Goal: Task Accomplishment & Management: Complete application form

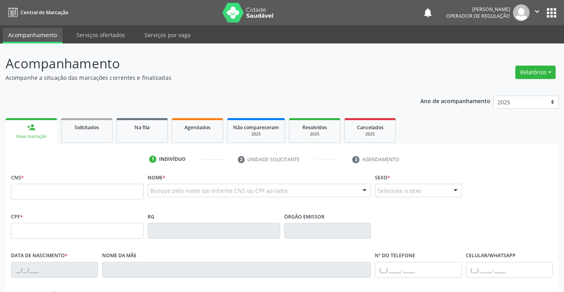
click at [77, 190] on input "text" at bounding box center [77, 192] width 132 height 16
type input "705 4014 7763 9391"
type input "2270933052"
type input "2[DATE]"
type input "[PHONE_NUMBER]"
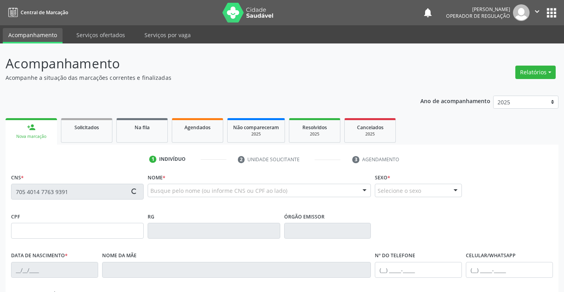
type input "[PHONE_NUMBER]"
type input "100.253.385-60"
type input "S/N"
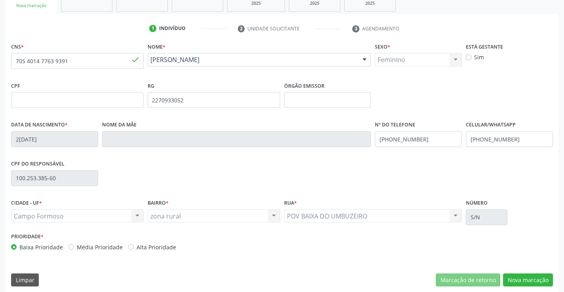
scroll to position [136, 0]
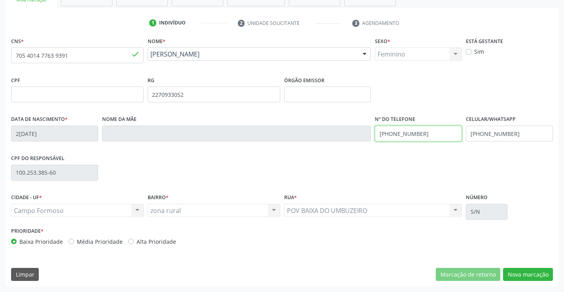
click at [425, 132] on input "[PHONE_NUMBER]" at bounding box center [417, 134] width 87 height 16
type input "[PHONE_NUMBER]"
click at [524, 274] on button "Nova marcação" at bounding box center [528, 274] width 50 height 13
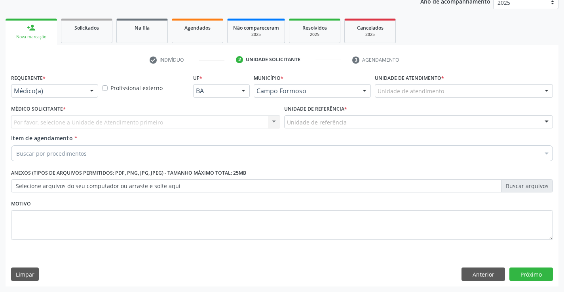
scroll to position [100, 0]
click at [91, 88] on div at bounding box center [92, 91] width 12 height 13
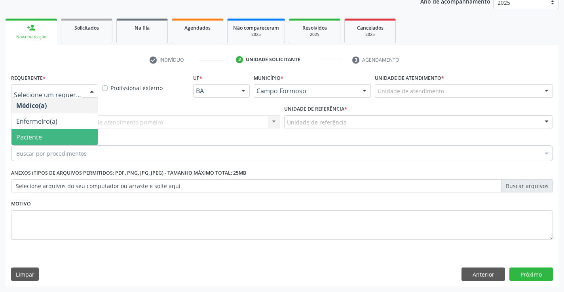
click at [87, 134] on span "Paciente" at bounding box center [54, 137] width 86 height 16
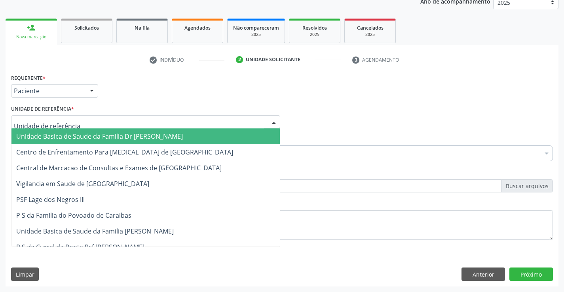
click at [92, 123] on div at bounding box center [145, 121] width 269 height 13
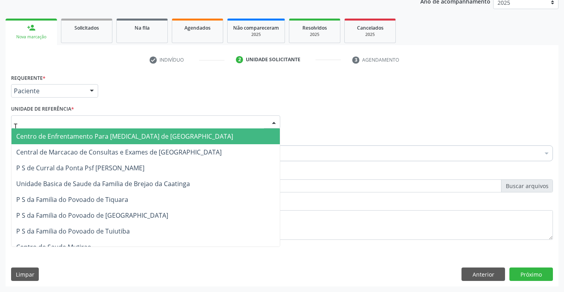
type input "TI"
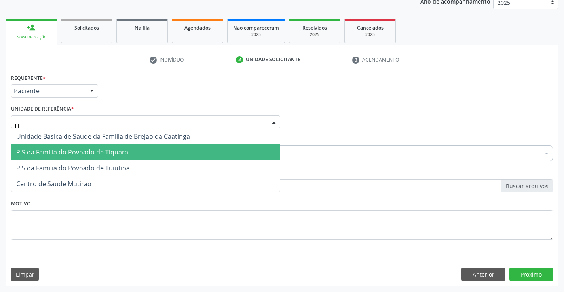
click at [109, 152] on span "P S da Familia do Povoado de Tiquara" at bounding box center [72, 152] width 112 height 9
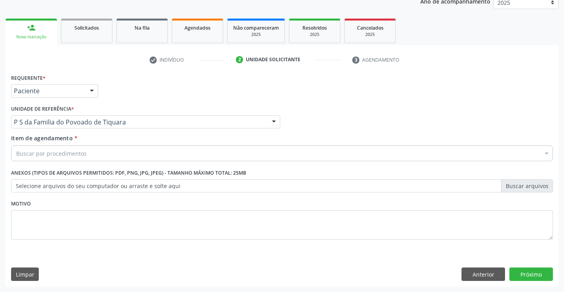
click at [105, 156] on div "Buscar por procedimentos" at bounding box center [281, 154] width 541 height 16
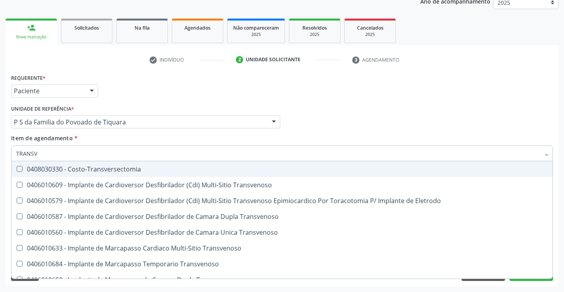
type input "TRANSVA"
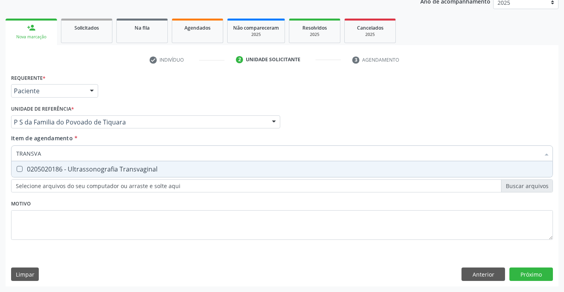
click at [114, 167] on div "0205020186 - Ultrassonografia Transvaginal" at bounding box center [281, 169] width 531 height 6
checkbox Transvaginal "true"
click at [123, 203] on div "Requerente * Paciente Médico(a) Enfermeiro(a) Paciente Nenhum resultado encontr…" at bounding box center [281, 161] width 541 height 179
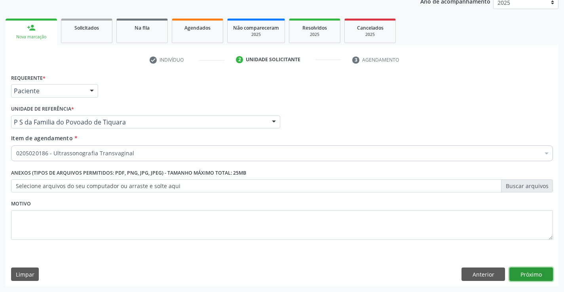
click at [528, 276] on button "Próximo" at bounding box center [530, 274] width 43 height 13
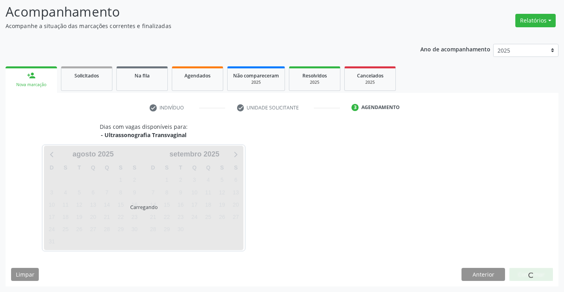
scroll to position [52, 0]
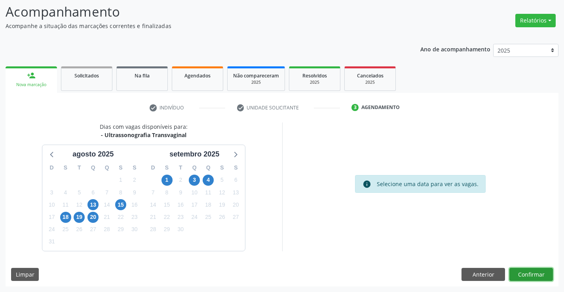
click at [540, 271] on button "Confirmar" at bounding box center [530, 274] width 43 height 13
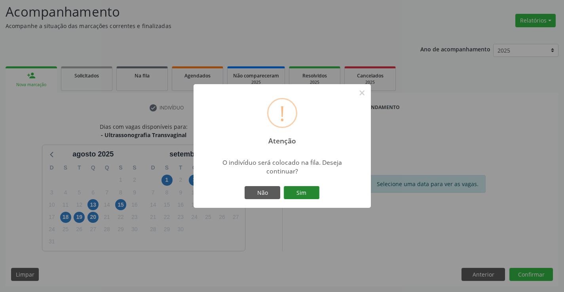
click at [299, 188] on button "Sim" at bounding box center [302, 192] width 36 height 13
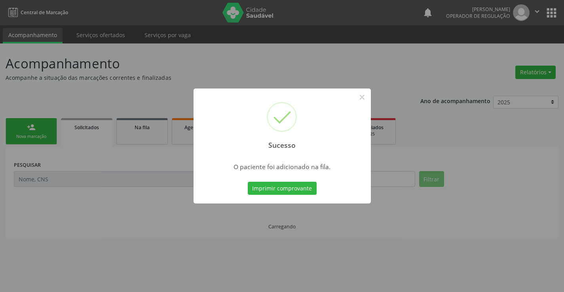
scroll to position [0, 0]
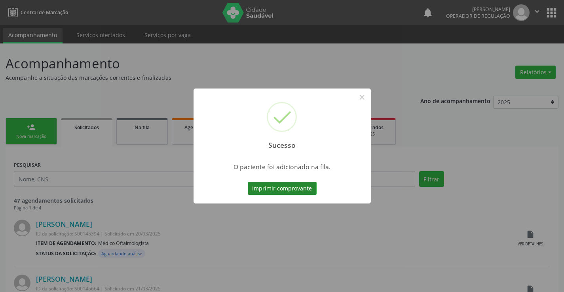
click at [313, 189] on button "Imprimir comprovante" at bounding box center [282, 188] width 69 height 13
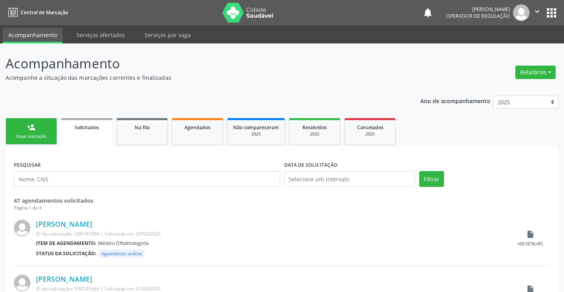
click at [49, 138] on div "Nova marcação" at bounding box center [31, 137] width 40 height 6
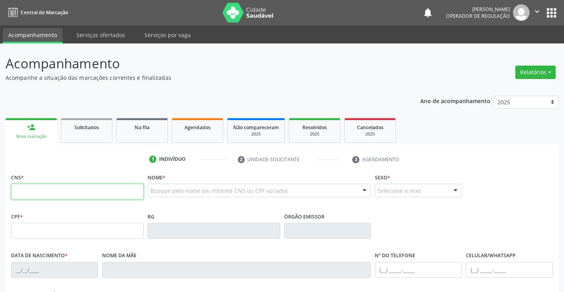
click at [36, 193] on input "text" at bounding box center [77, 192] width 132 height 16
type input "700 7009 1768 0071"
type input "1473908850"
type input "0[DATE]"
type input "[PHONE_NUMBER]"
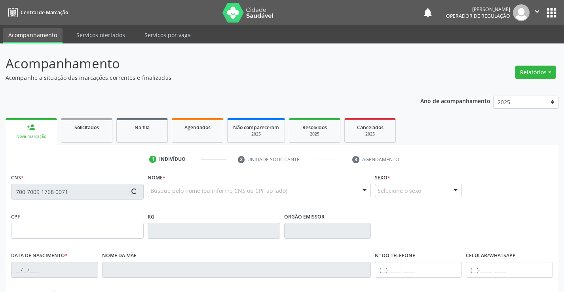
type input "[PHONE_NUMBER]"
type input "SN"
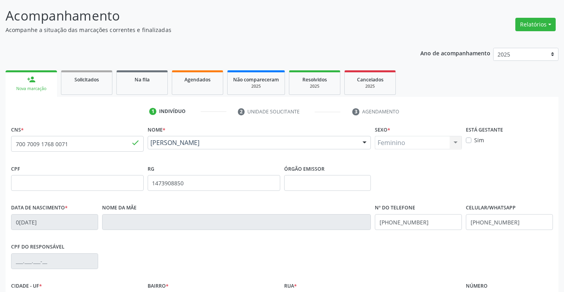
scroll to position [136, 0]
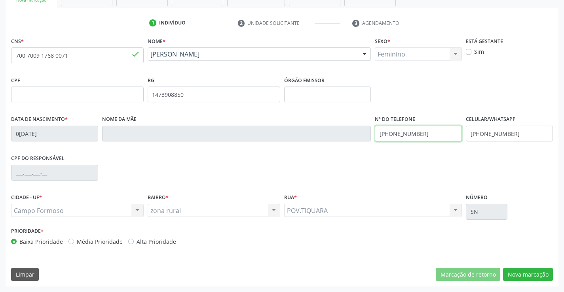
click at [422, 133] on input "[PHONE_NUMBER]" at bounding box center [417, 134] width 87 height 16
type input "[PHONE_NUMBER]"
click at [514, 132] on input "[PHONE_NUMBER]" at bounding box center [508, 134] width 87 height 16
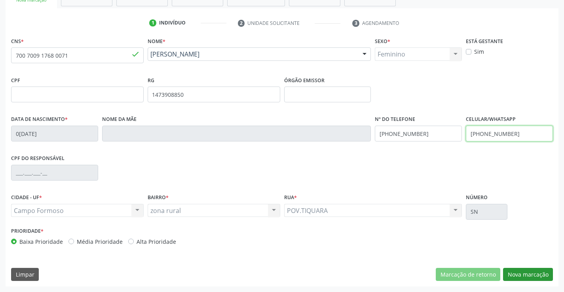
type input "[PHONE_NUMBER]"
click at [527, 271] on button "Nova marcação" at bounding box center [528, 274] width 50 height 13
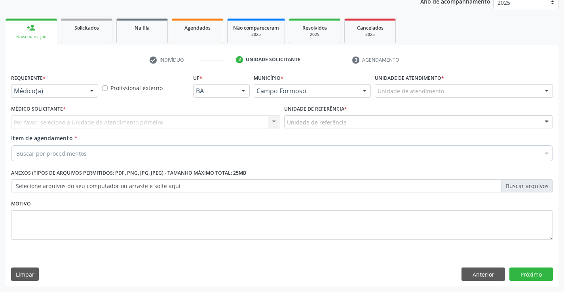
scroll to position [100, 0]
click at [91, 92] on div at bounding box center [92, 91] width 12 height 13
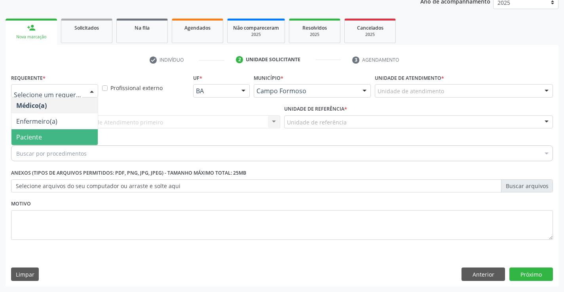
click at [77, 137] on span "Paciente" at bounding box center [54, 137] width 86 height 16
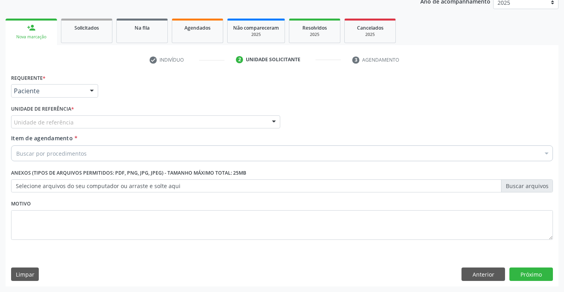
click at [78, 121] on div "Unidade de referência" at bounding box center [145, 121] width 269 height 13
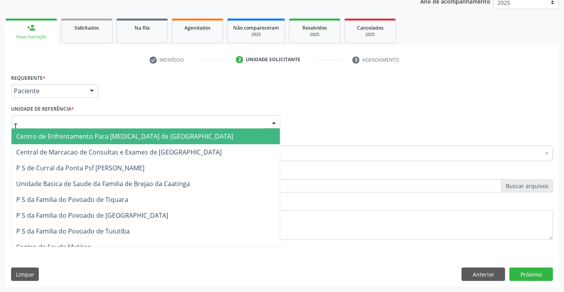
type input "TI"
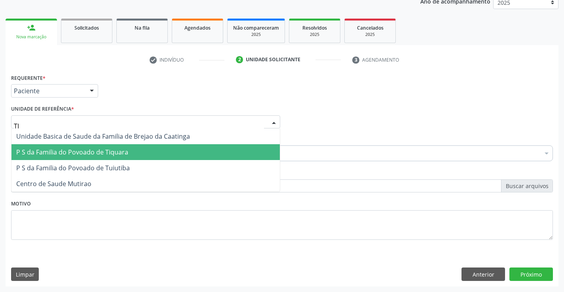
click at [98, 149] on span "P S da Familia do Povoado de Tiquara" at bounding box center [72, 152] width 112 height 9
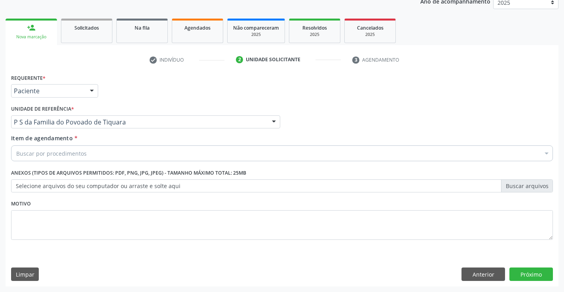
click at [91, 155] on div "Buscar por procedimentos" at bounding box center [281, 154] width 541 height 16
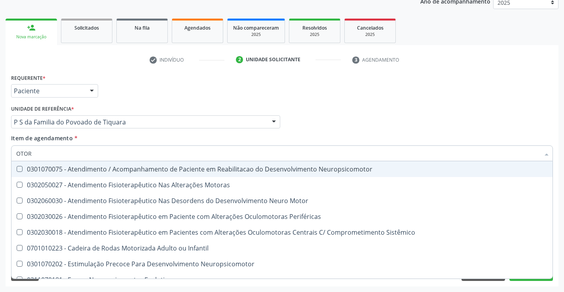
type input "OTORR"
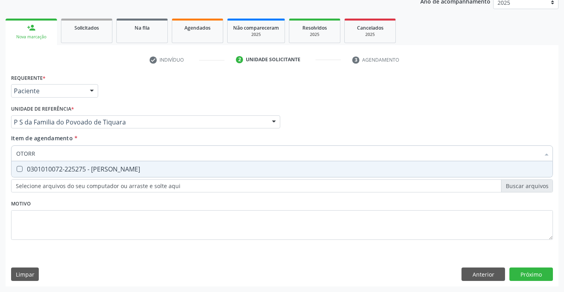
click at [103, 167] on div "0301010072-225275 - [PERSON_NAME]" at bounding box center [281, 169] width 531 height 6
checkbox Otorrinolaringologista "true"
click at [109, 201] on div "Requerente * Paciente Médico(a) Enfermeiro(a) Paciente Nenhum resultado encontr…" at bounding box center [281, 161] width 541 height 179
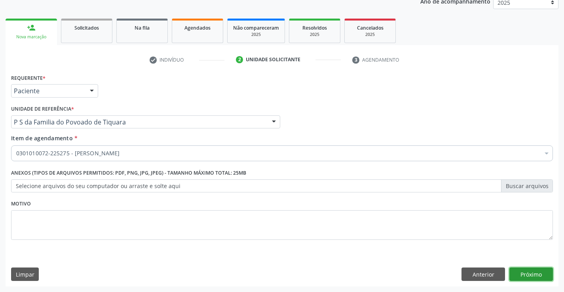
click at [528, 271] on button "Próximo" at bounding box center [530, 274] width 43 height 13
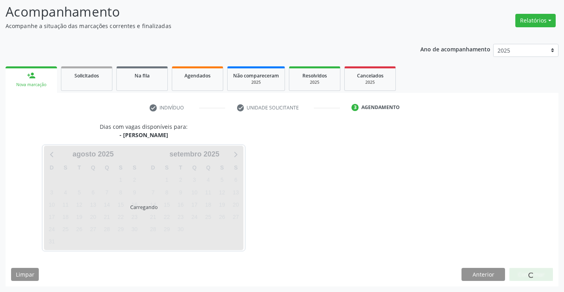
scroll to position [75, 0]
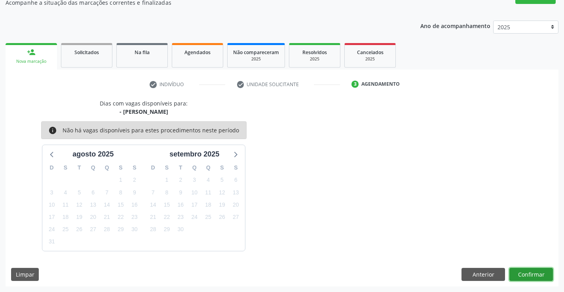
click at [536, 274] on button "Confirmar" at bounding box center [530, 274] width 43 height 13
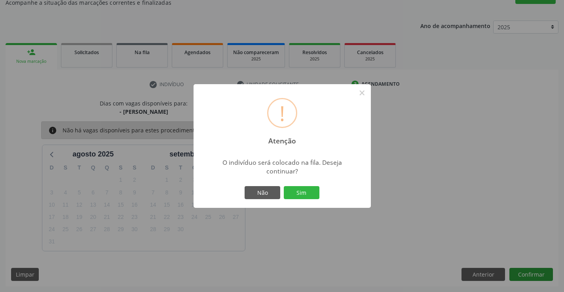
click at [284, 186] on button "Sim" at bounding box center [302, 192] width 36 height 13
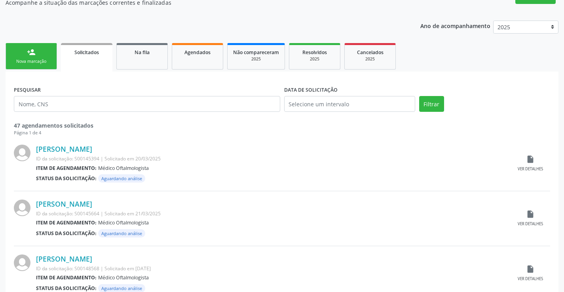
scroll to position [0, 0]
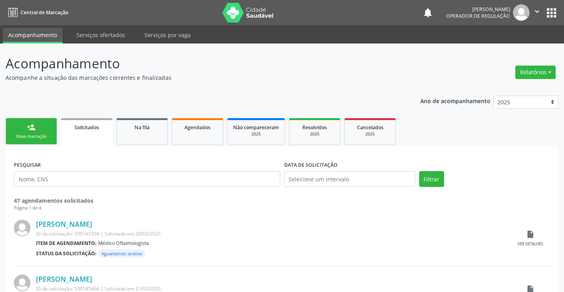
click at [51, 129] on link "person_add Nova marcação" at bounding box center [31, 131] width 51 height 26
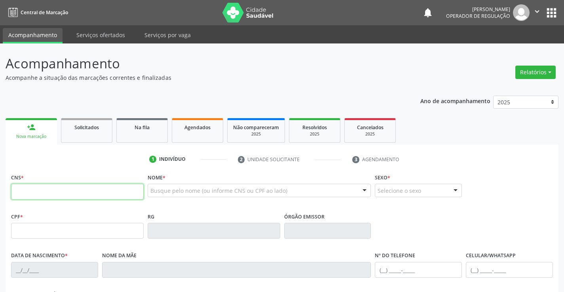
click at [38, 194] on input "text" at bounding box center [77, 192] width 132 height 16
type input "707 0078 9205 3133"
type input "134.921.865-05"
type input "001628270"
type input "0[DATE]"
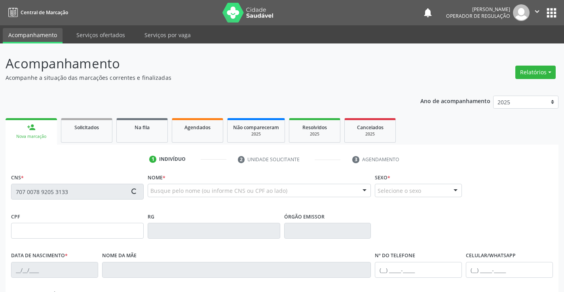
type input "[PHONE_NUMBER]"
type input "S/N"
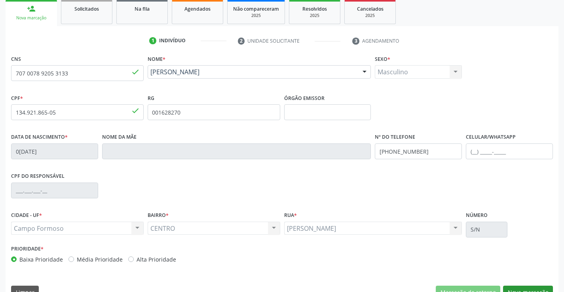
scroll to position [136, 0]
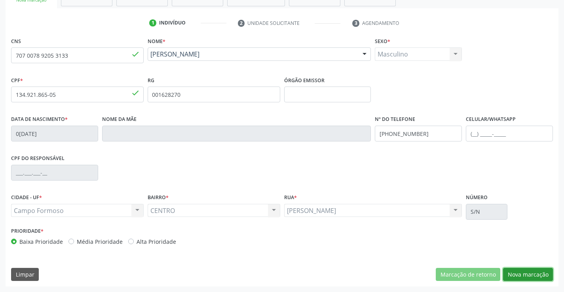
click at [526, 268] on button "Nova marcação" at bounding box center [528, 274] width 50 height 13
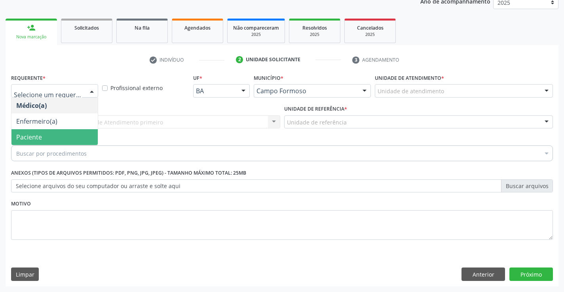
click at [72, 137] on span "Paciente" at bounding box center [54, 137] width 86 height 16
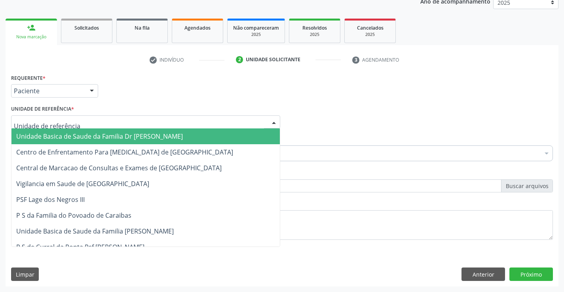
click at [79, 123] on div at bounding box center [145, 121] width 269 height 13
click at [84, 134] on span "Unidade Basica de Saude da Familia Dr [PERSON_NAME]" at bounding box center [99, 136] width 166 height 9
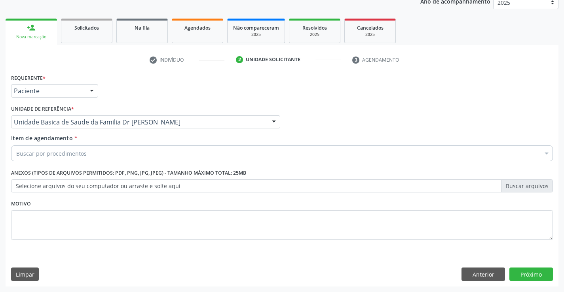
click at [87, 157] on div "Buscar por procedimentos" at bounding box center [281, 154] width 541 height 16
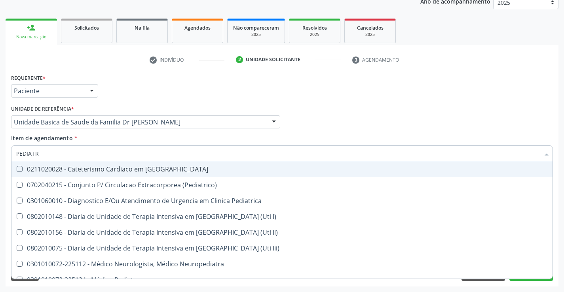
type input "PEDIATRA"
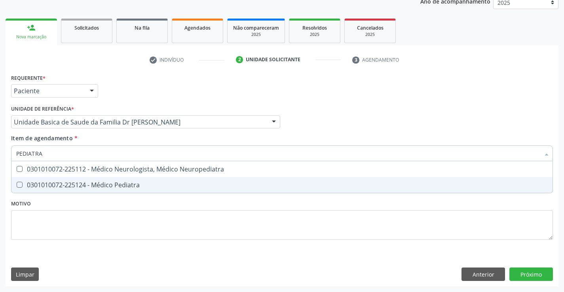
click at [106, 182] on div "0301010072-225124 - Médico Pediatra" at bounding box center [281, 185] width 531 height 6
checkbox Pediatra "true"
click at [110, 206] on div "Requerente * Paciente Médico(a) Enfermeiro(a) Paciente Nenhum resultado encontr…" at bounding box center [281, 161] width 541 height 179
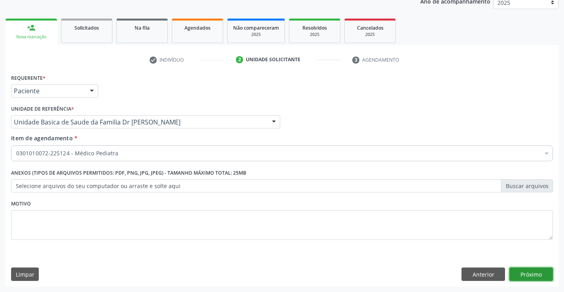
click at [528, 276] on button "Próximo" at bounding box center [530, 274] width 43 height 13
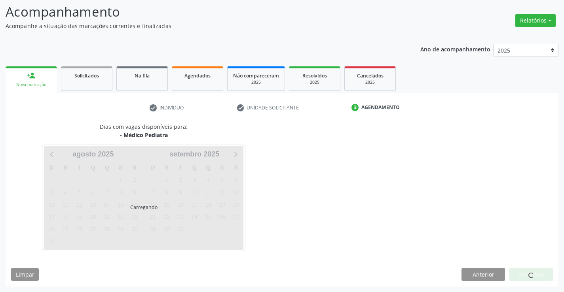
scroll to position [52, 0]
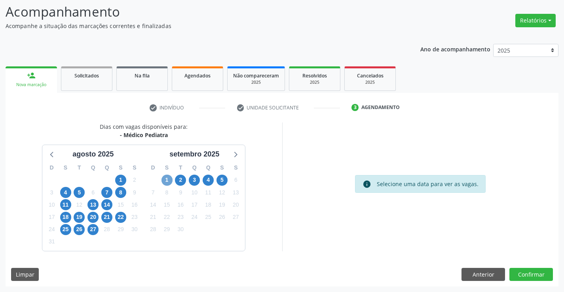
click at [168, 180] on span "1" at bounding box center [166, 180] width 11 height 11
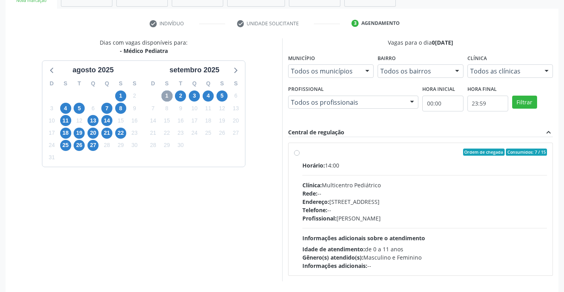
scroll to position [166, 0]
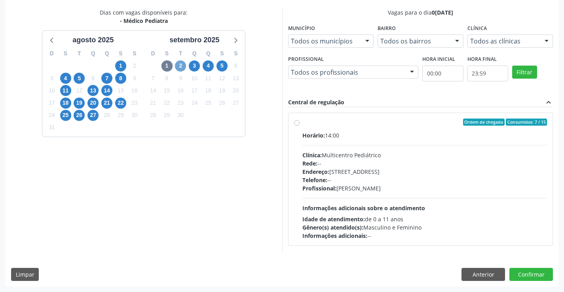
click at [181, 65] on span "2" at bounding box center [180, 66] width 11 height 11
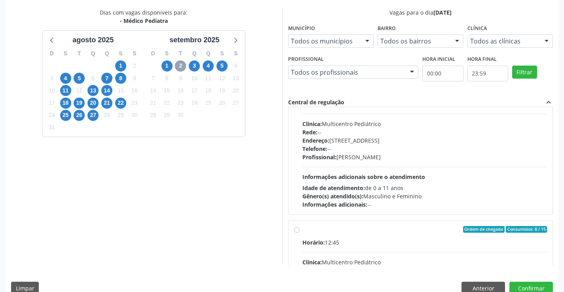
scroll to position [125, 0]
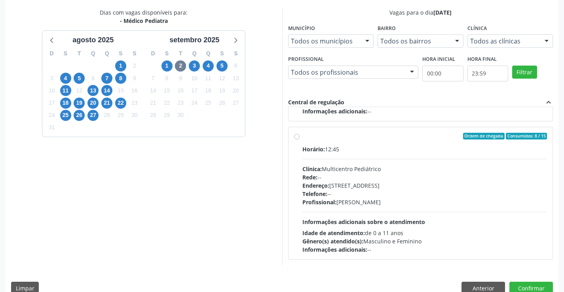
drag, startPoint x: 297, startPoint y: 137, endPoint x: 427, endPoint y: 272, distance: 187.9
click at [302, 138] on label "Ordem de chegada Consumidos: 8 / 15 Horário: 12:45 Clínica: Multicentro Pediátr…" at bounding box center [424, 193] width 245 height 121
click at [297, 138] on input "Ordem de chegada Consumidos: 8 / 15 Horário: 12:45 Clínica: Multicentro Pediátr…" at bounding box center [297, 136] width 6 height 7
radio input "true"
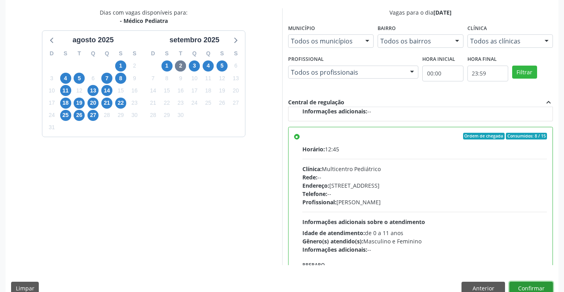
click at [538, 286] on button "Confirmar" at bounding box center [530, 288] width 43 height 13
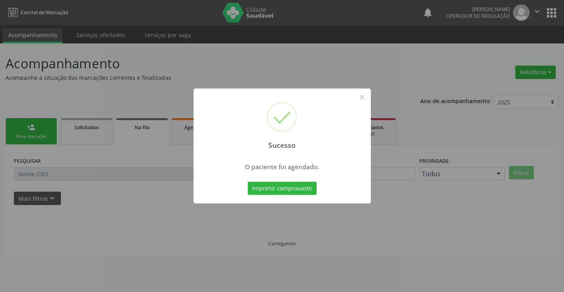
scroll to position [0, 0]
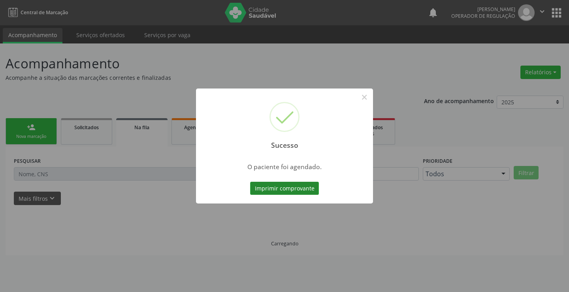
click at [284, 185] on button "Imprimir comprovante" at bounding box center [284, 188] width 69 height 13
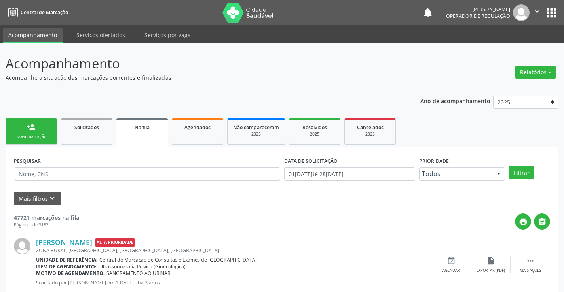
click at [45, 135] on div "Nova marcação" at bounding box center [31, 137] width 40 height 6
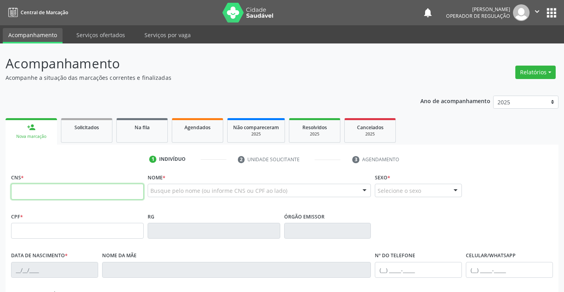
click at [51, 190] on input "text" at bounding box center [77, 192] width 132 height 16
type input "700 5037 2250 2055"
type input "[DATE]"
type input "[PHONE_NUMBER]"
type input "S/N"
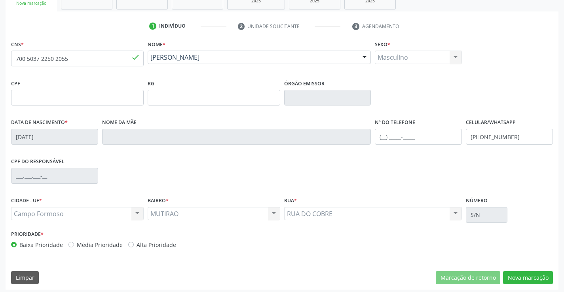
scroll to position [136, 0]
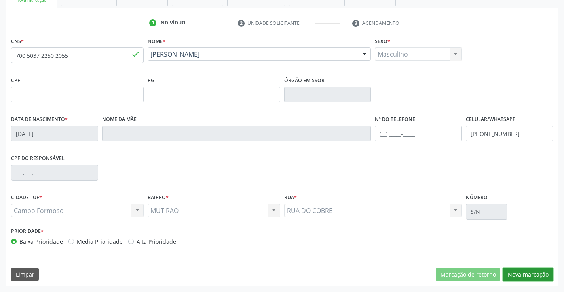
click at [516, 270] on button "Nova marcação" at bounding box center [528, 274] width 50 height 13
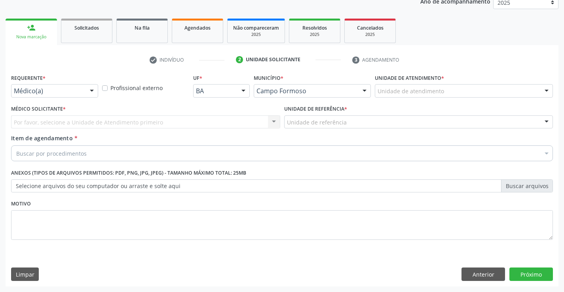
scroll to position [100, 0]
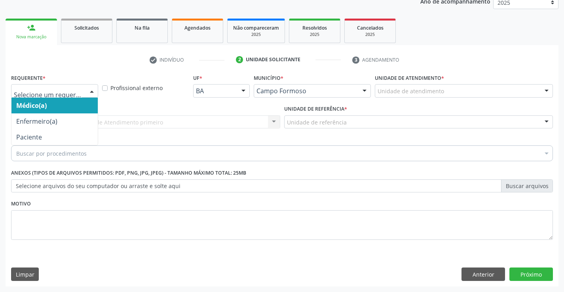
click at [90, 87] on div at bounding box center [92, 91] width 12 height 13
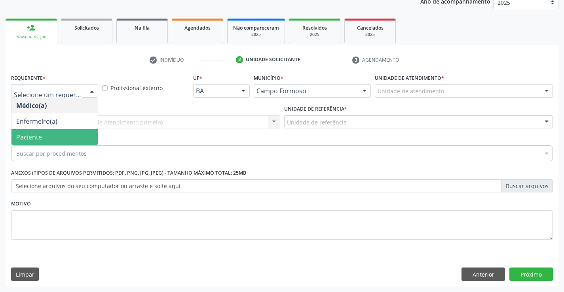
click at [85, 132] on span "Paciente" at bounding box center [54, 137] width 86 height 16
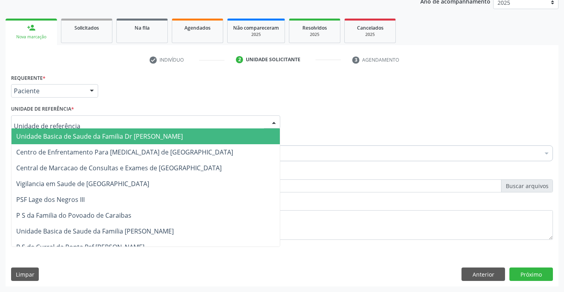
click at [93, 121] on div at bounding box center [145, 121] width 269 height 13
click at [102, 133] on span "Unidade Basica de Saude da Familia Dr [PERSON_NAME]" at bounding box center [99, 136] width 166 height 9
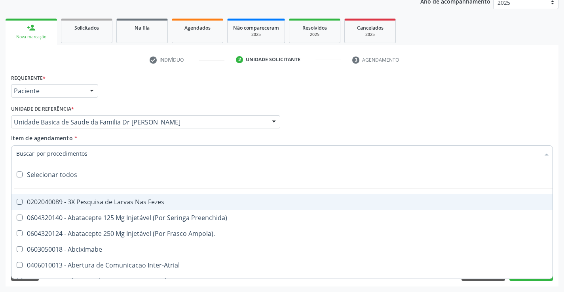
click at [96, 156] on div at bounding box center [281, 154] width 541 height 16
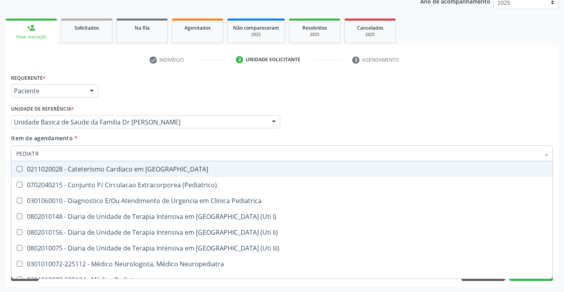
type input "PEDIATRA"
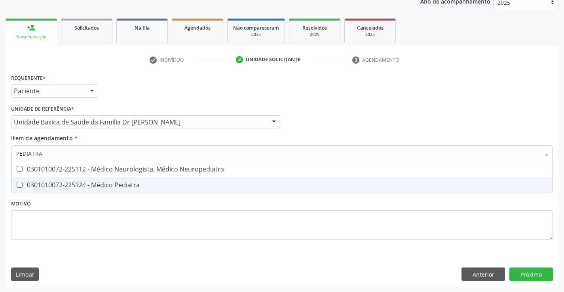
click at [118, 186] on div "0301010072-225124 - Médico Pediatra" at bounding box center [281, 185] width 531 height 6
checkbox Pediatra "true"
click at [108, 224] on div "Requerente * Paciente Médico(a) Enfermeiro(a) Paciente Nenhum resultado encontr…" at bounding box center [281, 161] width 541 height 179
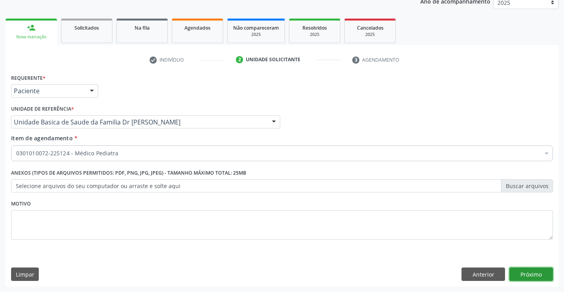
click at [517, 272] on button "Próximo" at bounding box center [530, 274] width 43 height 13
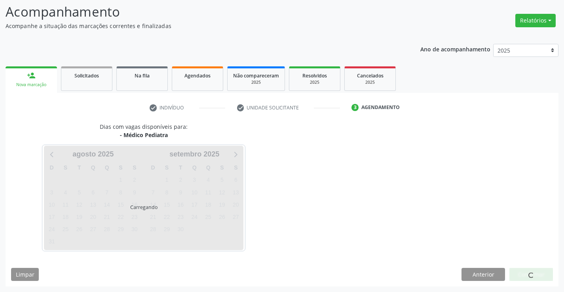
scroll to position [52, 0]
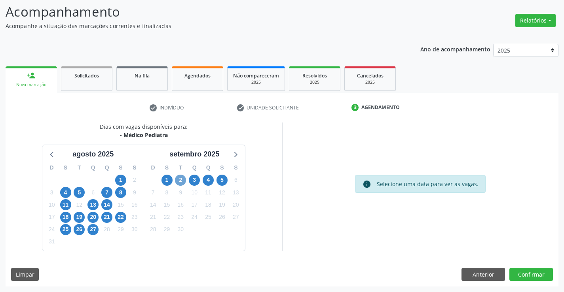
click at [180, 179] on span "2" at bounding box center [180, 180] width 11 height 11
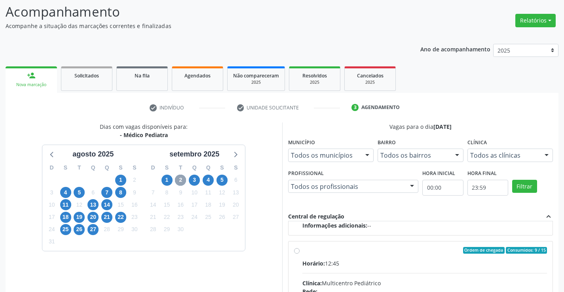
scroll to position [91, 0]
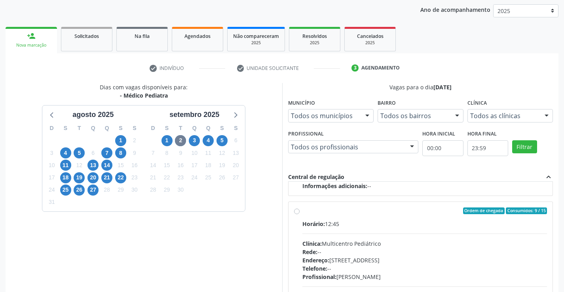
click at [302, 212] on label "Ordem de chegada Consumidos: 9 / 15 Horário: 12:45 Clínica: Multicentro Pediátr…" at bounding box center [424, 268] width 245 height 121
click at [294, 212] on input "Ordem de chegada Consumidos: 9 / 15 Horário: 12:45 Clínica: Multicentro Pediátr…" at bounding box center [297, 211] width 6 height 7
radio input "true"
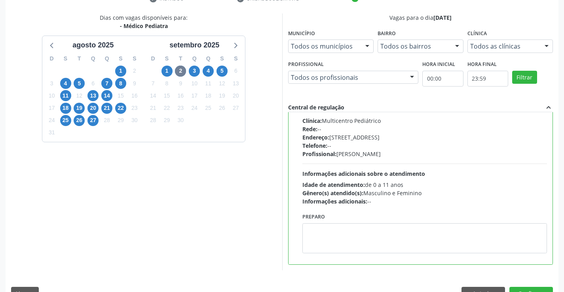
scroll to position [180, 0]
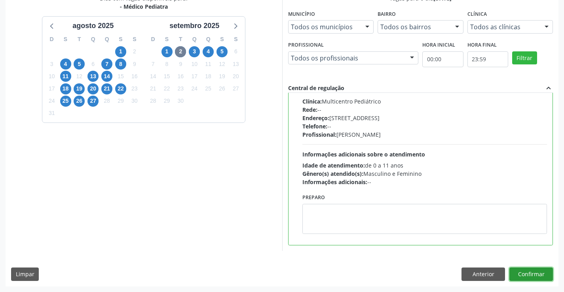
click at [519, 273] on button "Confirmar" at bounding box center [530, 274] width 43 height 13
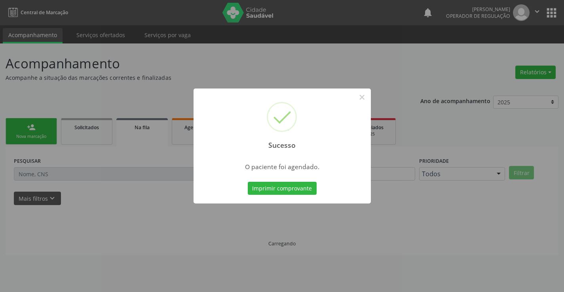
scroll to position [0, 0]
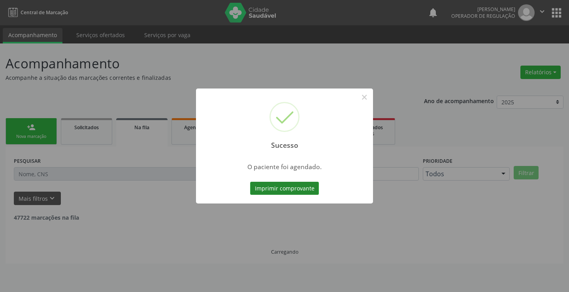
click at [290, 186] on button "Imprimir comprovante" at bounding box center [284, 188] width 69 height 13
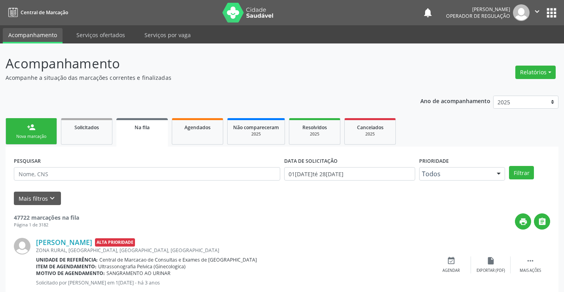
click at [50, 130] on link "person_add Nova marcação" at bounding box center [31, 131] width 51 height 26
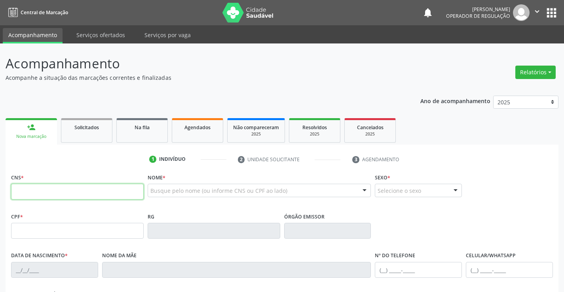
click at [43, 195] on input "text" at bounding box center [77, 192] width 132 height 16
type input "700 0062 1098 8800"
type input "1[DATE]"
type input "[PHONE_NUMBER]"
type input "S/N"
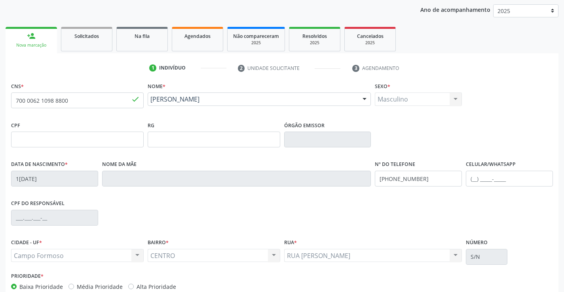
scroll to position [136, 0]
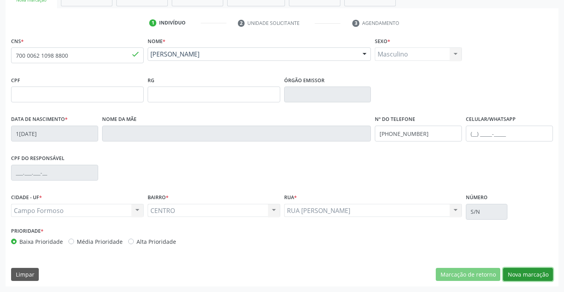
click at [528, 274] on button "Nova marcação" at bounding box center [528, 274] width 50 height 13
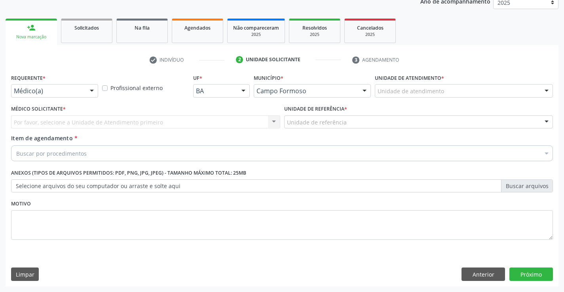
scroll to position [100, 0]
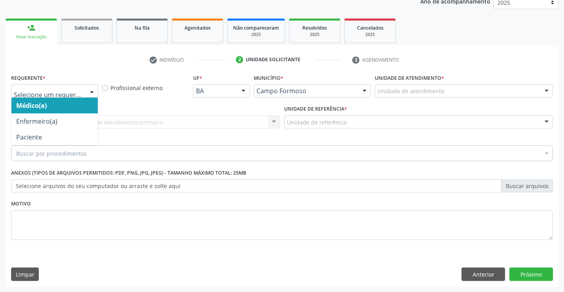
drag, startPoint x: 79, startPoint y: 88, endPoint x: 66, endPoint y: 110, distance: 25.0
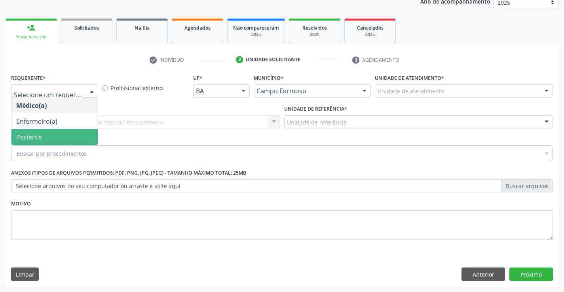
click at [63, 138] on span "Paciente" at bounding box center [54, 137] width 86 height 16
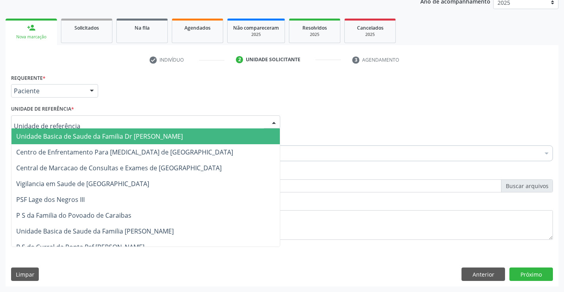
click at [72, 121] on div at bounding box center [145, 121] width 269 height 13
click at [77, 136] on span "Unidade Basica de Saude da Familia Dr [PERSON_NAME]" at bounding box center [99, 136] width 166 height 9
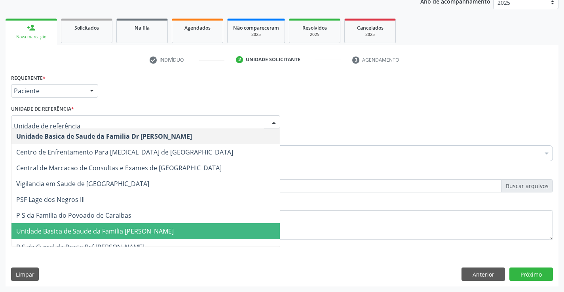
click at [156, 233] on span "Unidade Basica de Saude da Familia [PERSON_NAME]" at bounding box center [94, 231] width 157 height 9
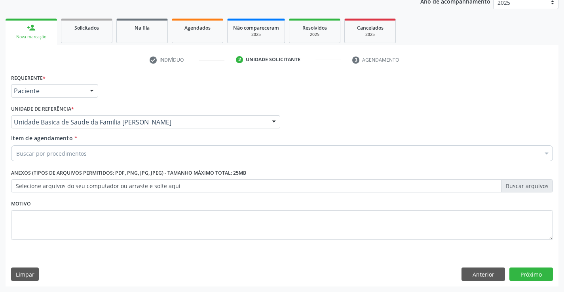
click at [104, 155] on div "Buscar por procedimentos" at bounding box center [281, 154] width 541 height 16
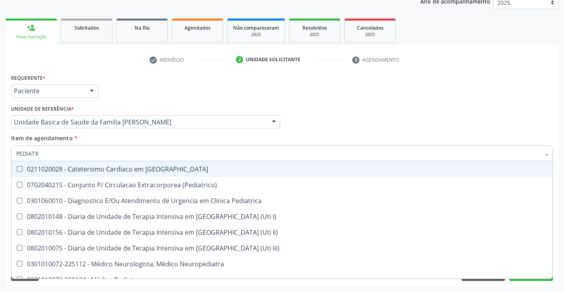
type input "PEDIATRA"
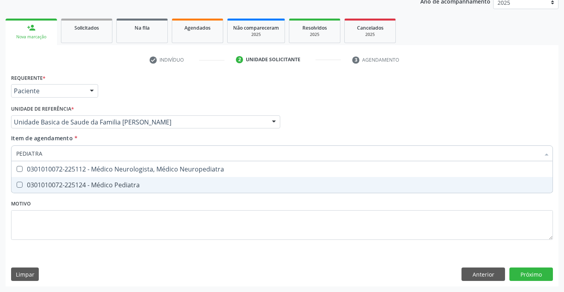
click at [115, 185] on div "0301010072-225124 - Médico Pediatra" at bounding box center [281, 185] width 531 height 6
checkbox Pediatra "true"
click at [117, 217] on div "Requerente * Paciente Médico(a) Enfermeiro(a) Paciente Nenhum resultado encontr…" at bounding box center [281, 161] width 541 height 179
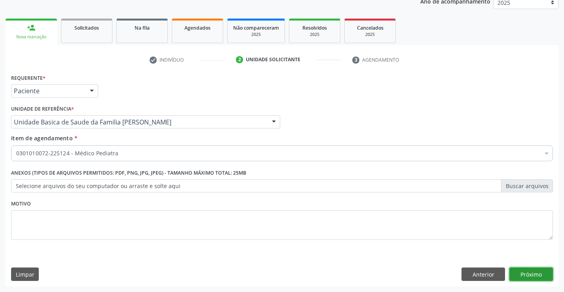
click at [533, 276] on button "Próximo" at bounding box center [530, 274] width 43 height 13
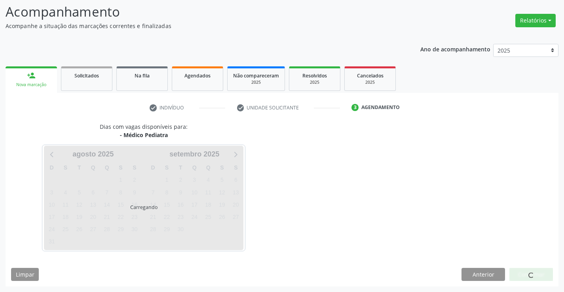
scroll to position [52, 0]
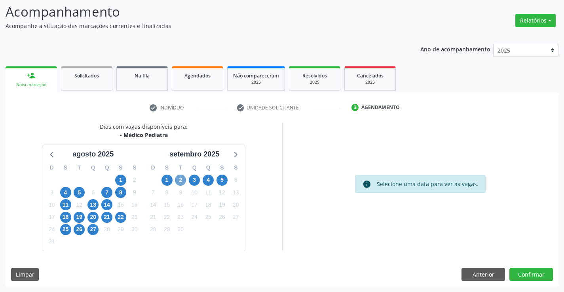
click at [180, 180] on span "2" at bounding box center [180, 180] width 11 height 11
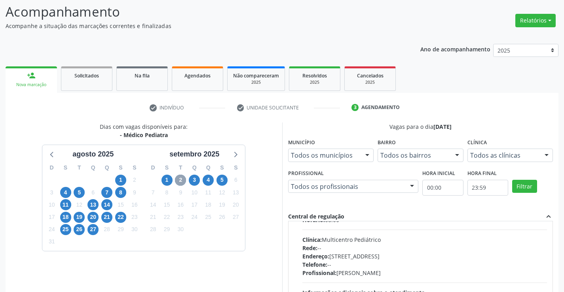
scroll to position [119, 0]
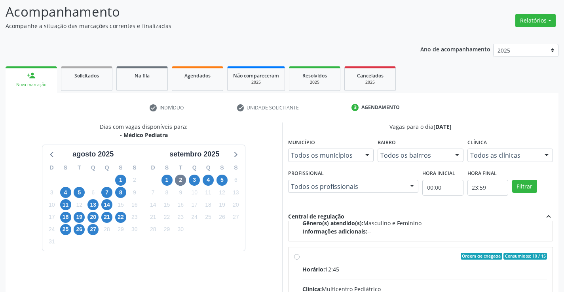
click at [295, 257] on input "Ordem de chegada Consumidos: 10 / 15 Horário: 12:45 Clínica: Multicentro Pediát…" at bounding box center [297, 256] width 6 height 7
radio input "true"
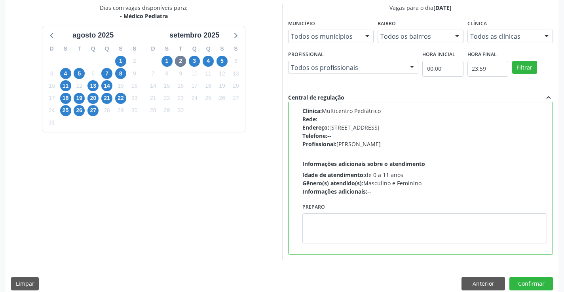
scroll to position [180, 0]
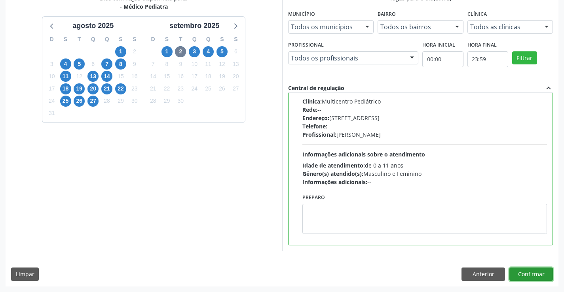
click at [519, 275] on button "Confirmar" at bounding box center [530, 274] width 43 height 13
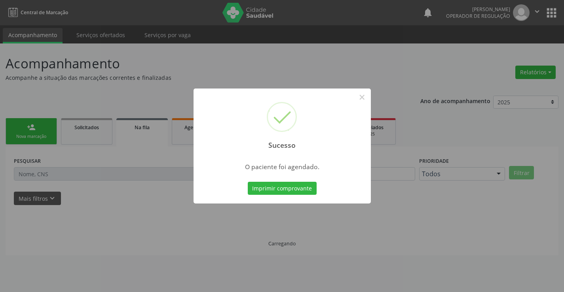
scroll to position [0, 0]
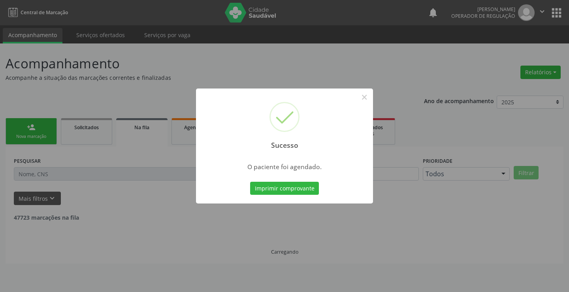
click at [250, 182] on button "Imprimir comprovante" at bounding box center [284, 188] width 69 height 13
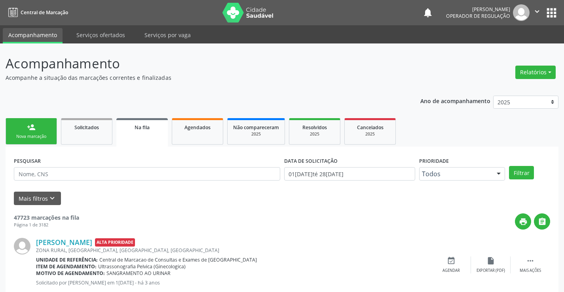
click at [45, 129] on link "person_add Nova marcação" at bounding box center [31, 131] width 51 height 26
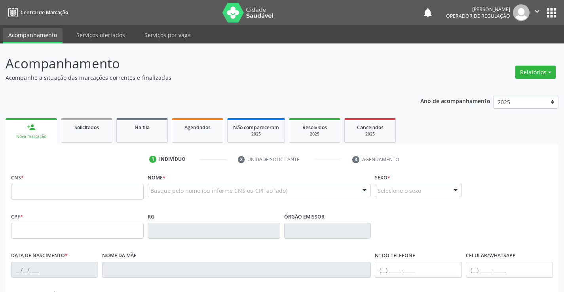
scroll to position [40, 0]
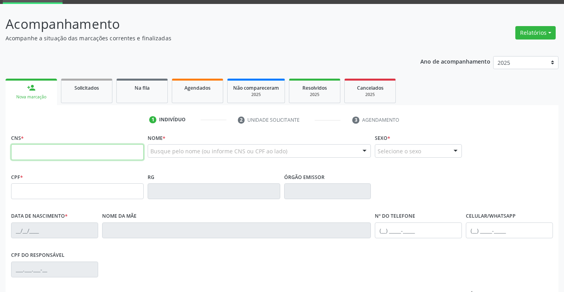
click at [56, 156] on input "text" at bounding box center [77, 152] width 132 height 16
type input "708 9087 0116 4718"
type input "30845640390"
type input "23/08/2020"
type input "(74) 98826-4287"
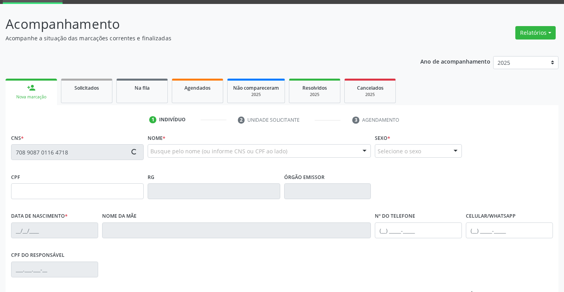
type input "(74) 98826-4287"
type input "121.203.375-27"
type input "S/N"
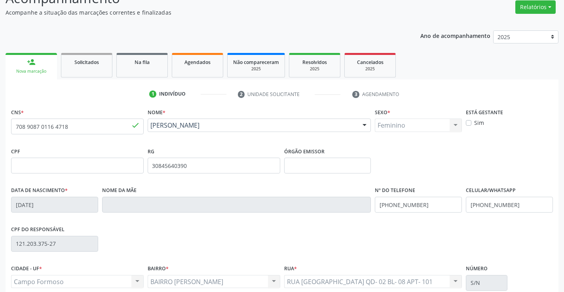
scroll to position [79, 0]
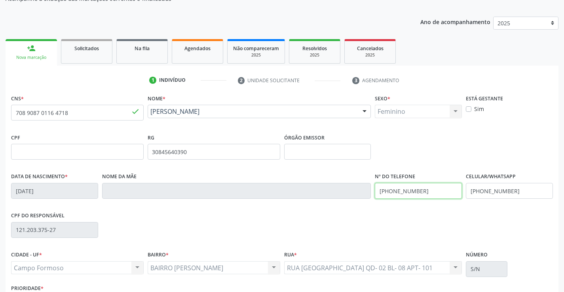
click at [425, 191] on input "(74) 98826-4287" at bounding box center [417, 191] width 87 height 16
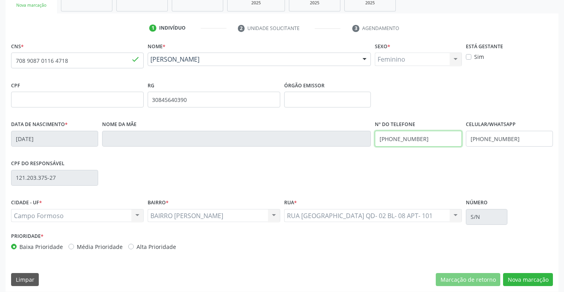
scroll to position [136, 0]
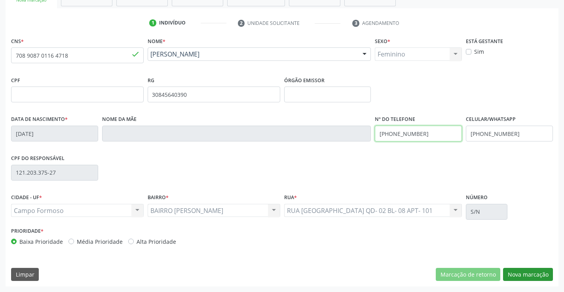
type input "(74) 98801-2826"
click at [537, 271] on button "Nova marcação" at bounding box center [528, 274] width 50 height 13
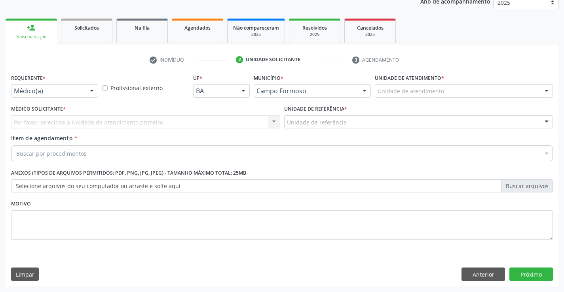
scroll to position [100, 0]
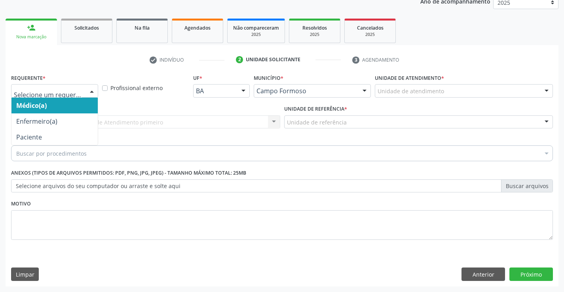
click at [81, 85] on div at bounding box center [54, 90] width 87 height 13
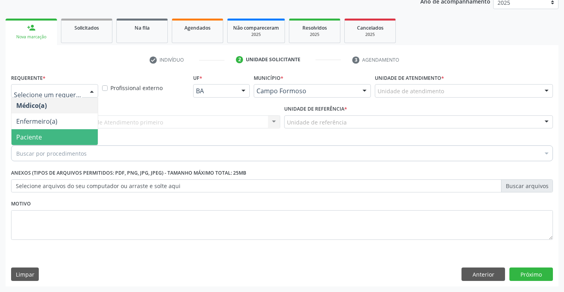
click at [71, 134] on span "Paciente" at bounding box center [54, 137] width 86 height 16
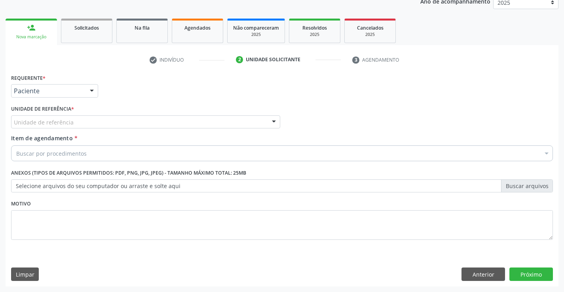
click at [84, 120] on div "Unidade de referência" at bounding box center [145, 121] width 269 height 13
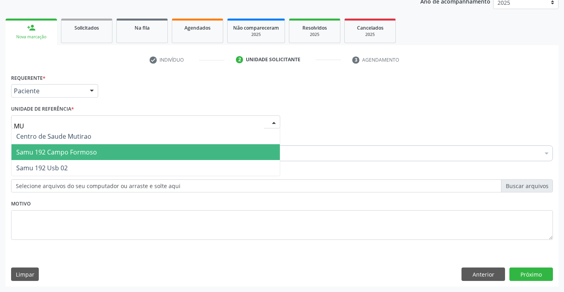
type input "MUT"
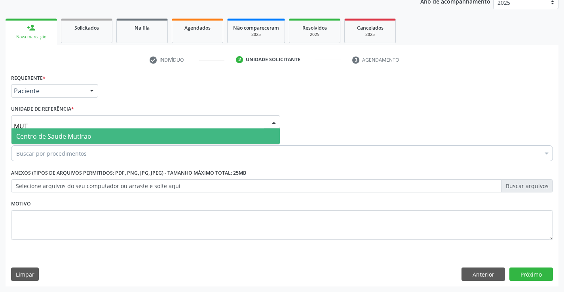
click at [90, 136] on span "Centro de Saude Mutirao" at bounding box center [53, 136] width 75 height 9
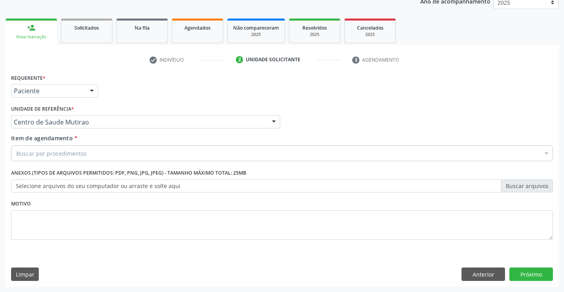
click at [112, 153] on div "Buscar por procedimentos" at bounding box center [281, 154] width 541 height 16
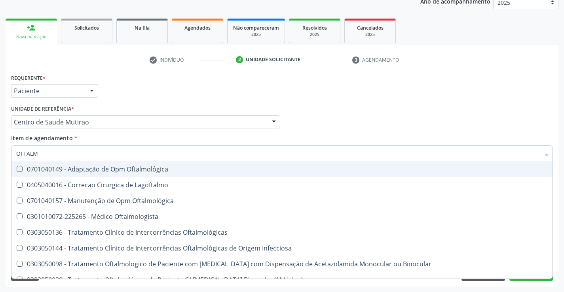
type input "OFTALMO"
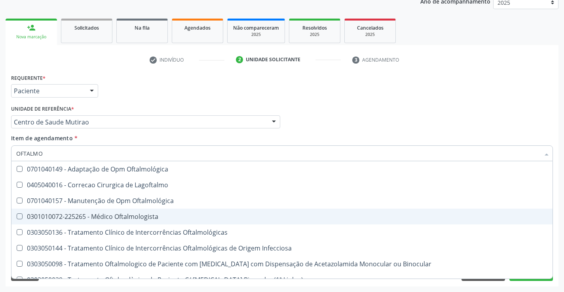
click at [105, 218] on div "0301010072-225265 - Médico Oftalmologista" at bounding box center [281, 217] width 531 height 6
checkbox Oftalmologista "true"
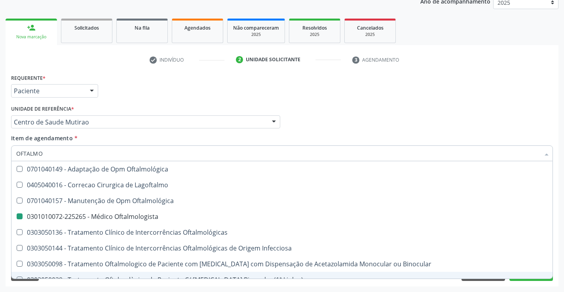
click at [101, 285] on div "Requerente * Paciente Médico(a) Enfermeiro(a) Paciente Nenhum resultado encontr…" at bounding box center [282, 179] width 552 height 215
checkbox Lagoftalmo "true"
checkbox Oftalmologista "false"
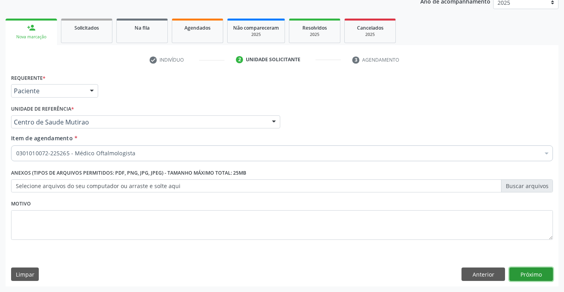
click at [526, 274] on button "Próximo" at bounding box center [530, 274] width 43 height 13
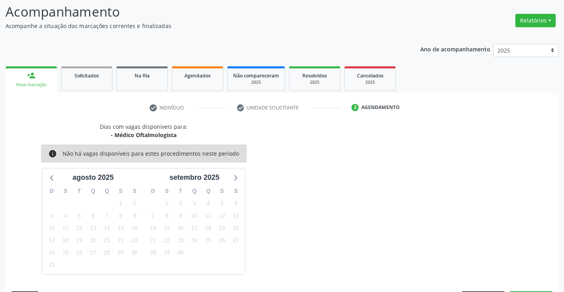
scroll to position [75, 0]
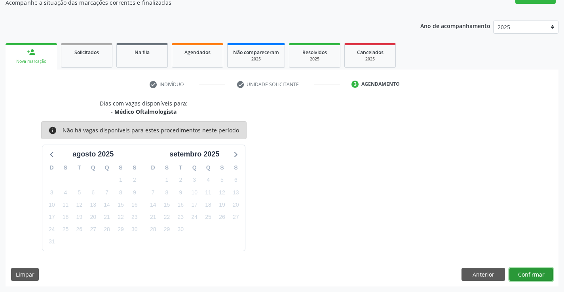
click at [529, 271] on button "Confirmar" at bounding box center [530, 274] width 43 height 13
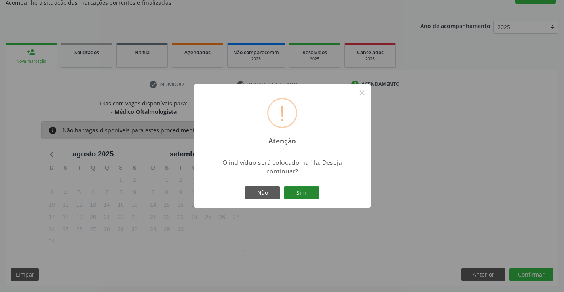
click at [303, 195] on button "Sim" at bounding box center [302, 192] width 36 height 13
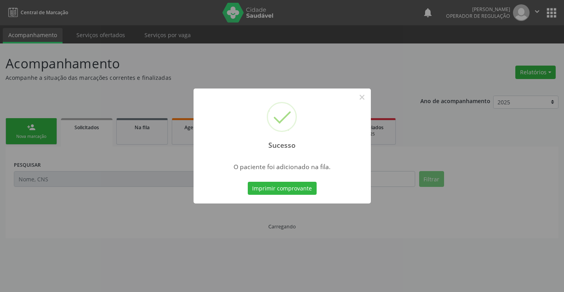
scroll to position [0, 0]
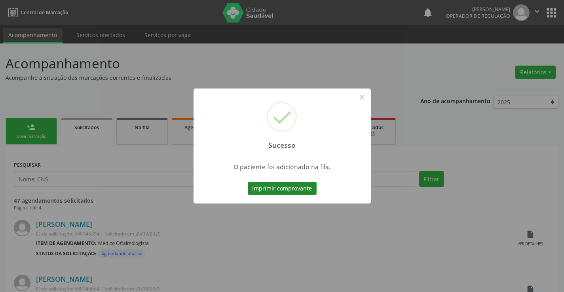
click at [304, 188] on button "Imprimir comprovante" at bounding box center [282, 188] width 69 height 13
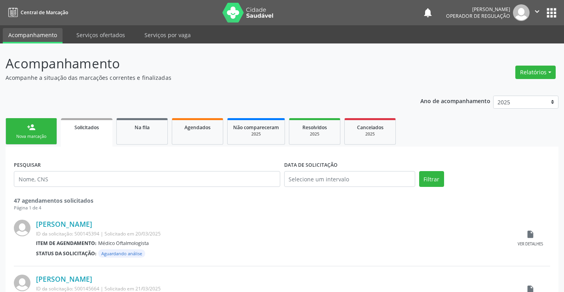
click at [47, 138] on div "Nova marcação" at bounding box center [31, 137] width 40 height 6
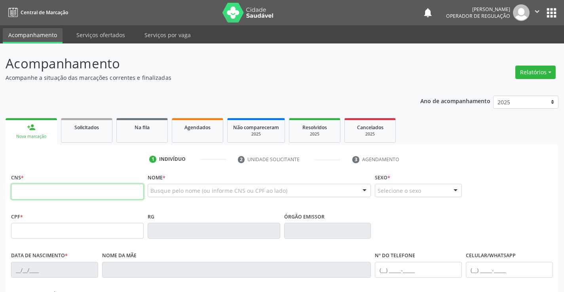
click at [40, 193] on input "text" at bounding box center [77, 192] width 132 height 16
type input "703 6080 1735 0736"
type input "067.972.975-59"
type input "2301145395"
type input "02/01/2010"
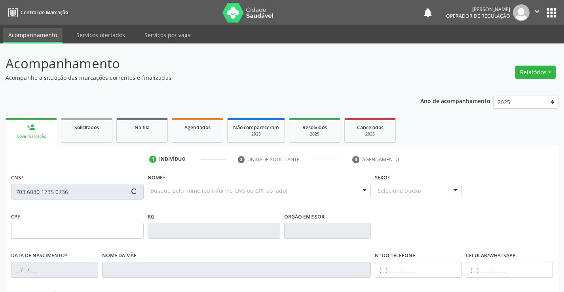
type input "Conceição Dias Leal"
type input "(74) 99118-7698"
type input "067.972.975-59"
type input "S/N"
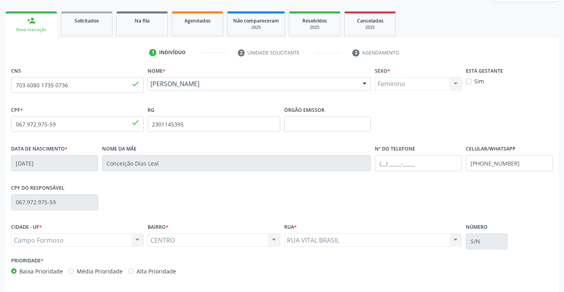
scroll to position [136, 0]
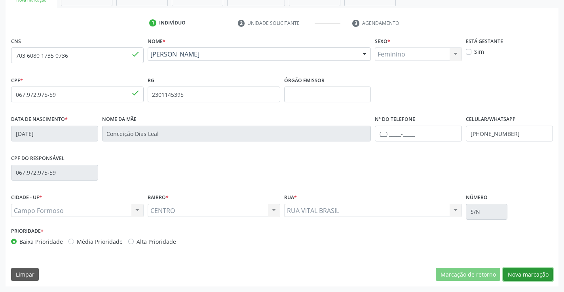
click at [522, 276] on button "Nova marcação" at bounding box center [528, 274] width 50 height 13
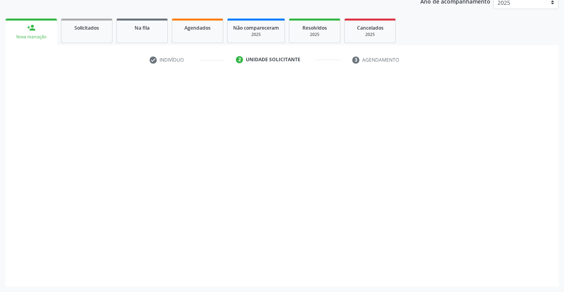
scroll to position [100, 0]
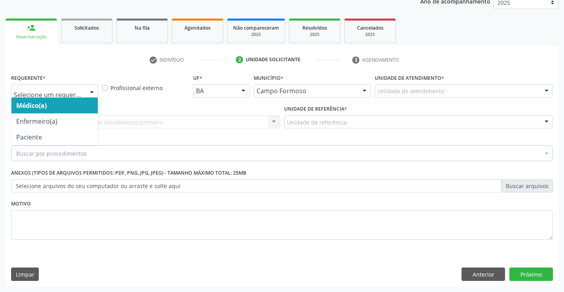
click at [59, 86] on div at bounding box center [54, 90] width 87 height 13
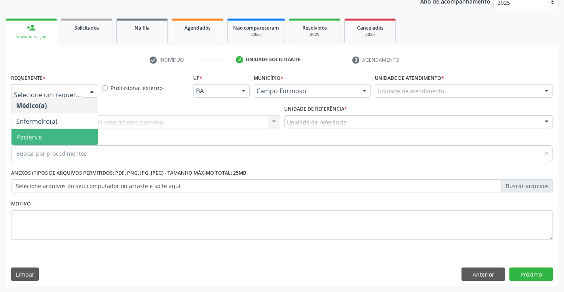
click at [70, 135] on span "Paciente" at bounding box center [54, 137] width 86 height 16
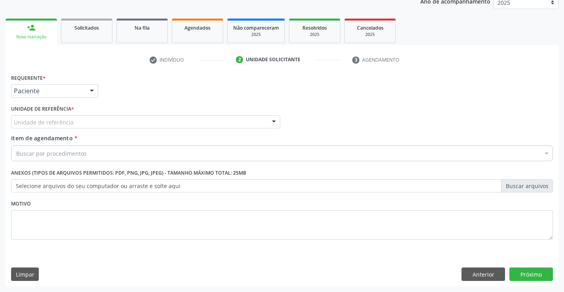
click at [74, 122] on div "Unidade de referência" at bounding box center [145, 121] width 269 height 13
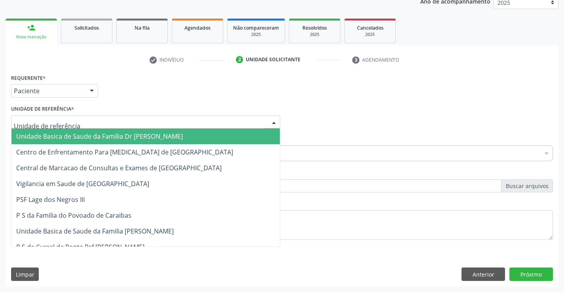
click at [79, 136] on span "Unidade Basica de Saude da Familia Dr [PERSON_NAME]" at bounding box center [99, 136] width 166 height 9
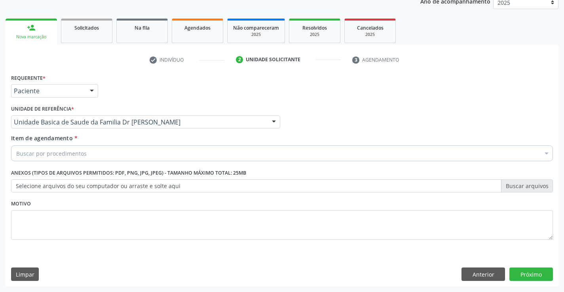
click at [175, 126] on div "Unidade Basica de Saude da Familia Dr [PERSON_NAME]" at bounding box center [145, 121] width 269 height 13
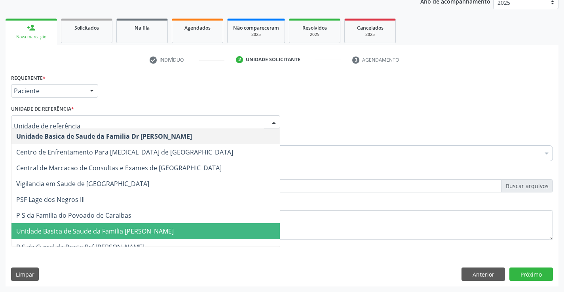
click at [127, 229] on span "Unidade Basica de Saude da Familia [PERSON_NAME]" at bounding box center [94, 231] width 157 height 9
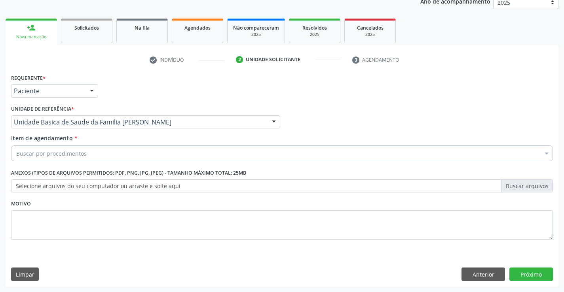
click at [85, 155] on div "Buscar por procedimentos" at bounding box center [281, 154] width 541 height 16
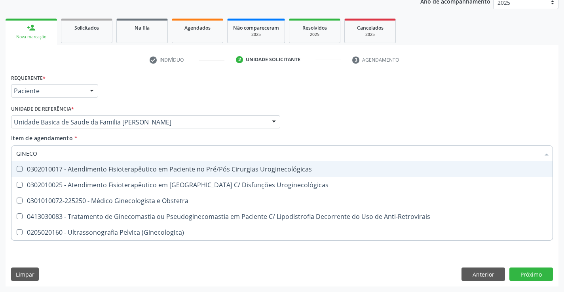
type input "GINECOL"
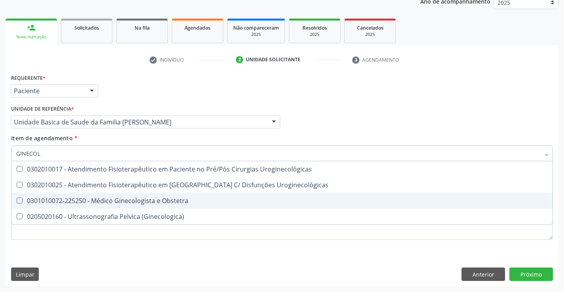
click at [102, 201] on div "0301010072-225250 - Médico Ginecologista e Obstetra" at bounding box center [281, 201] width 531 height 6
checkbox Obstetra "true"
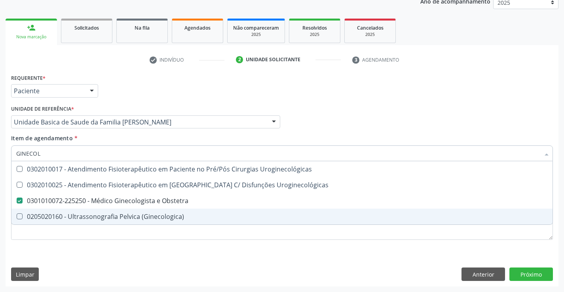
click at [90, 250] on div "Requerente * Paciente Médico(a) Enfermeiro(a) Paciente Nenhum resultado encontr…" at bounding box center [281, 161] width 541 height 179
checkbox Uroginecológicas "true"
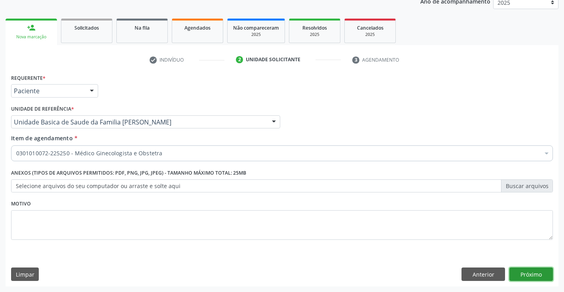
click at [522, 270] on button "Próximo" at bounding box center [530, 274] width 43 height 13
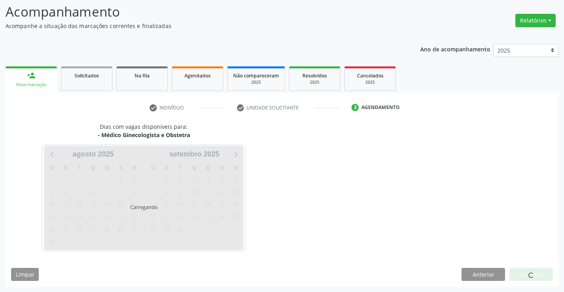
scroll to position [52, 0]
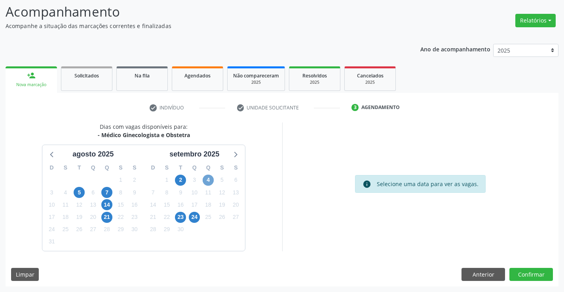
click at [210, 178] on span "4" at bounding box center [207, 180] width 11 height 11
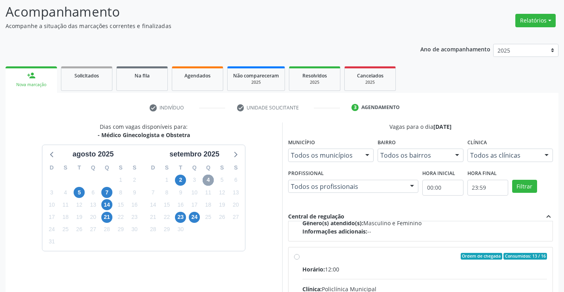
scroll to position [125, 0]
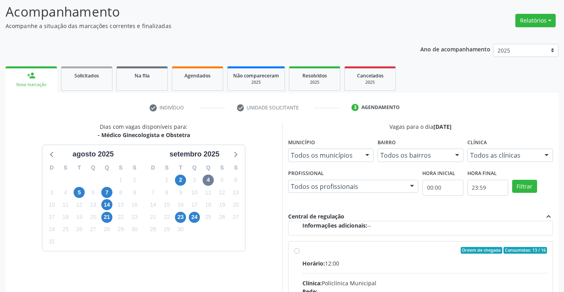
click at [297, 252] on input "Ordem de chegada Consumidos: 13 / 16 Horário: 12:00 Clínica: Policlínica Munici…" at bounding box center [297, 250] width 6 height 7
radio input "true"
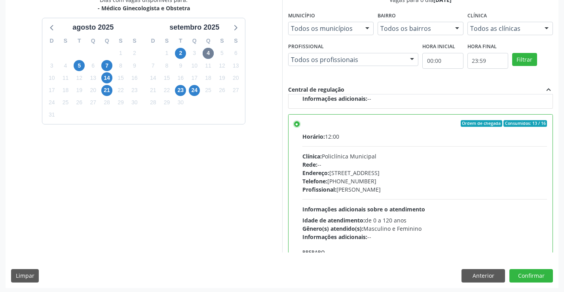
scroll to position [180, 0]
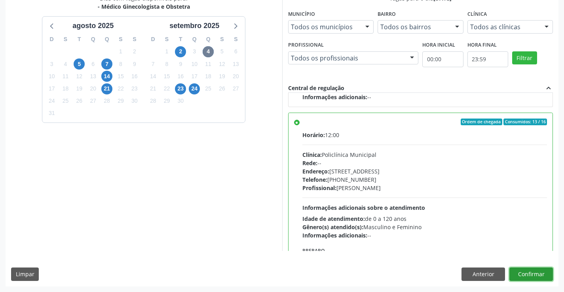
click at [526, 273] on button "Confirmar" at bounding box center [530, 274] width 43 height 13
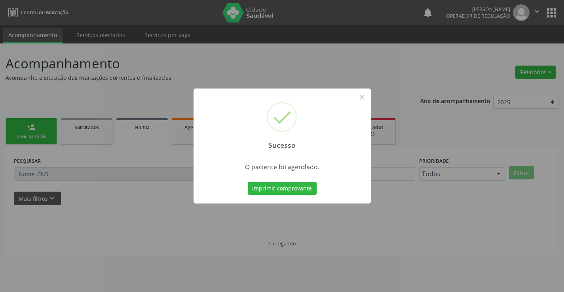
scroll to position [0, 0]
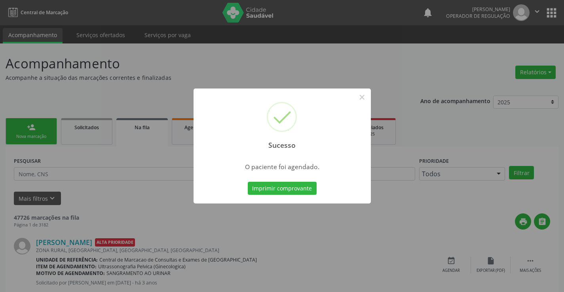
click at [248, 182] on button "Imprimir comprovante" at bounding box center [282, 188] width 69 height 13
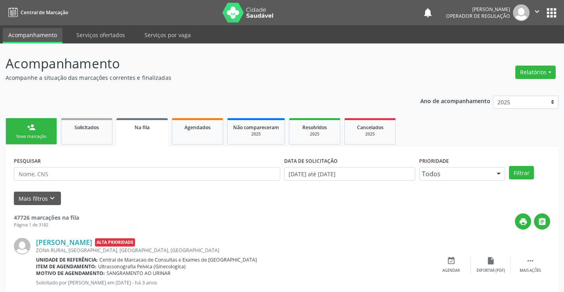
click at [47, 125] on link "person_add Nova marcação" at bounding box center [31, 131] width 51 height 26
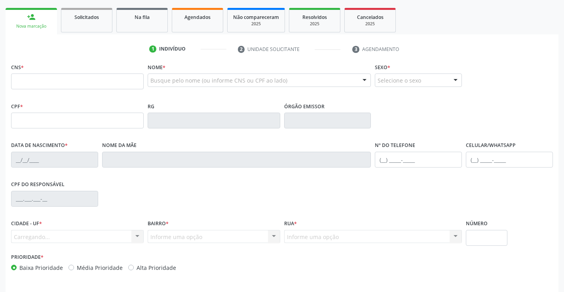
scroll to position [119, 0]
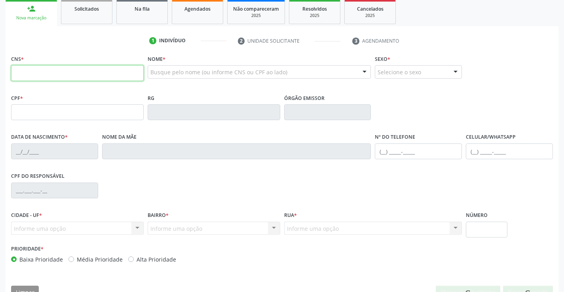
click at [37, 74] on input "text" at bounding box center [77, 73] width 132 height 16
type input "704 8010 5240 3549"
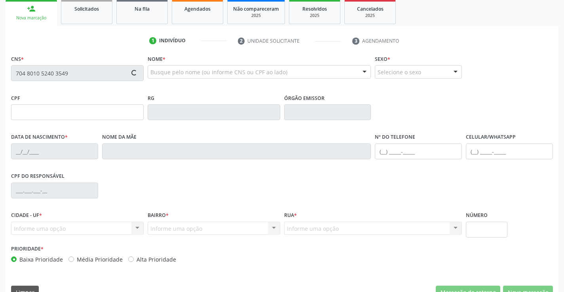
type input "2048340075"
type input "25/04/1991"
type input "(74) 99157-2844"
type input "067.999.585-44"
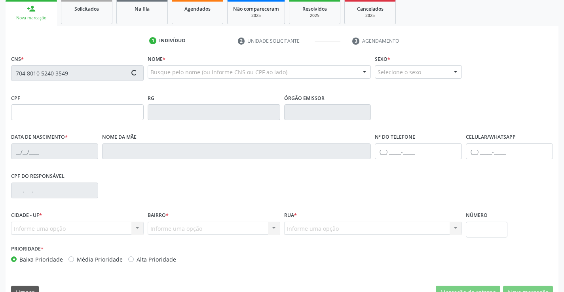
type input "SN"
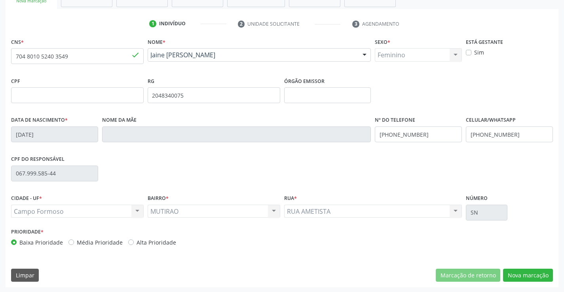
scroll to position [136, 0]
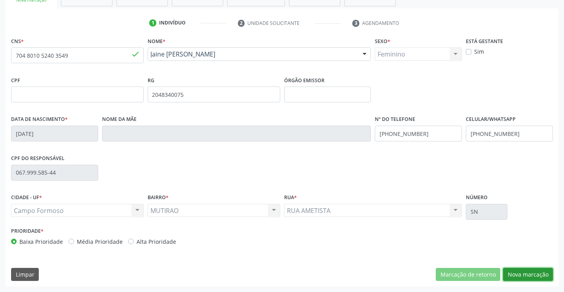
click at [516, 273] on button "Nova marcação" at bounding box center [528, 274] width 50 height 13
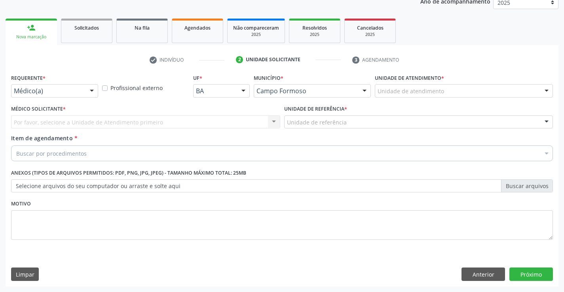
scroll to position [100, 0]
click at [91, 88] on div at bounding box center [92, 91] width 12 height 13
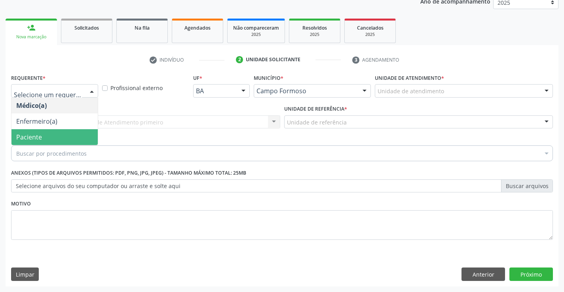
click at [71, 135] on span "Paciente" at bounding box center [54, 137] width 86 height 16
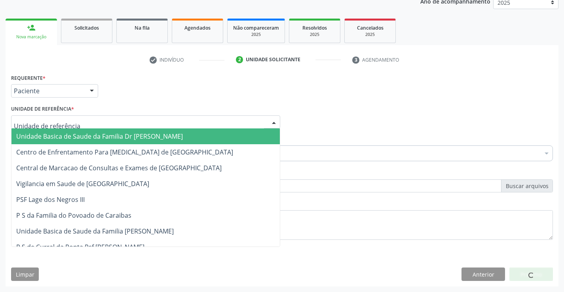
click at [81, 121] on div at bounding box center [145, 121] width 269 height 13
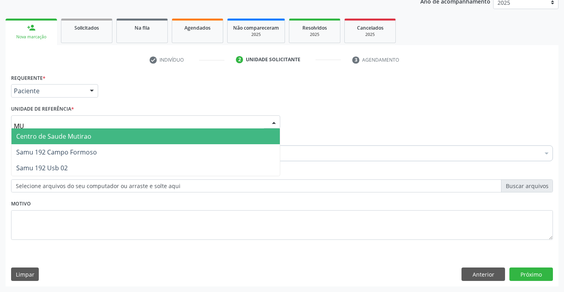
type input "MUT"
click at [97, 141] on span "Centro de Saude Mutirao" at bounding box center [145, 137] width 268 height 16
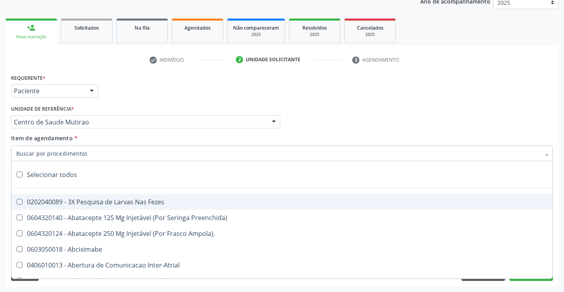
click at [90, 154] on div at bounding box center [281, 154] width 541 height 16
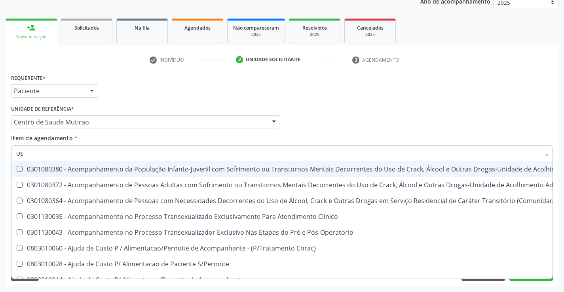
type input "USG"
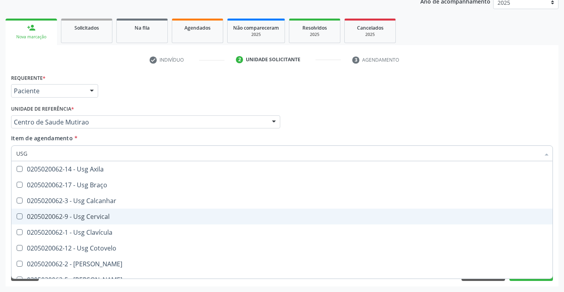
click at [102, 215] on div "0205020062-9 - Usg Cervical" at bounding box center [281, 217] width 531 height 6
checkbox Cervical "true"
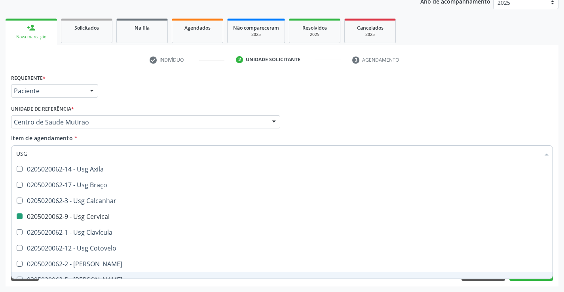
click at [121, 290] on div "Acompanhamento Acompanhe a situação das marcações correntes e finalizadas Relat…" at bounding box center [282, 118] width 564 height 348
checkbox Braço "true"
checkbox Cervical "false"
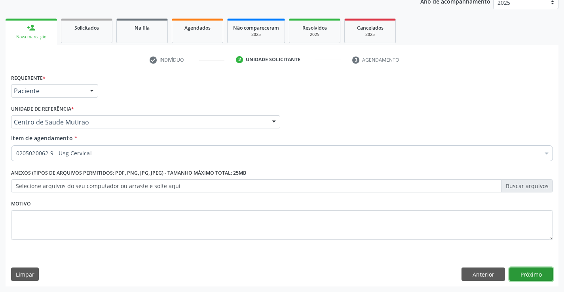
click at [517, 271] on button "Próximo" at bounding box center [530, 274] width 43 height 13
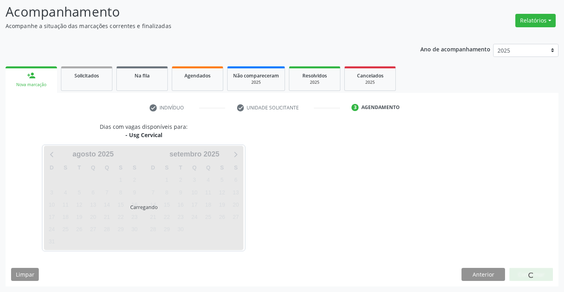
scroll to position [52, 0]
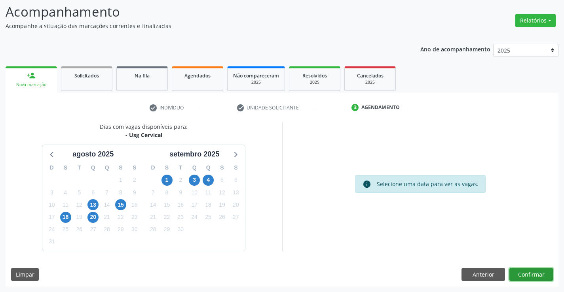
click at [517, 271] on button "Confirmar" at bounding box center [530, 274] width 43 height 13
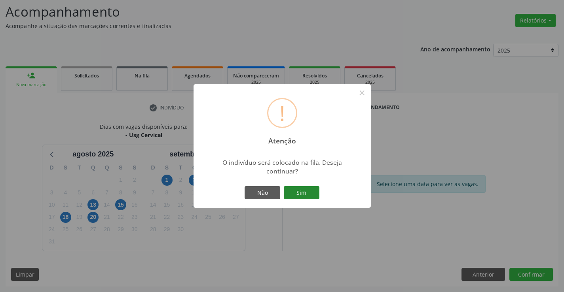
click at [308, 191] on button "Sim" at bounding box center [302, 192] width 36 height 13
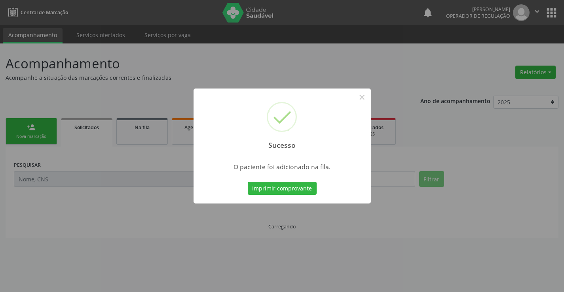
scroll to position [0, 0]
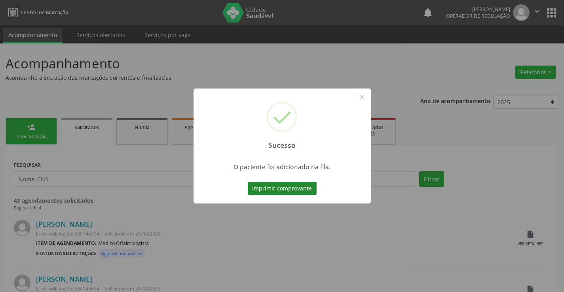
click at [299, 187] on button "Imprimir comprovante" at bounding box center [282, 188] width 69 height 13
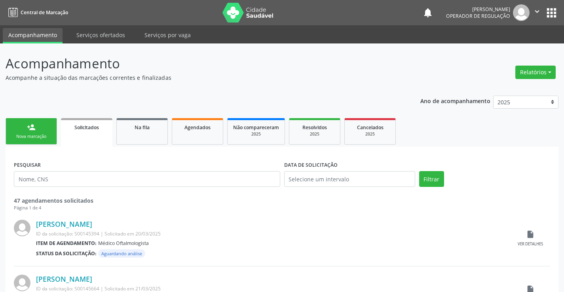
click at [46, 129] on link "person_add Nova marcação" at bounding box center [31, 131] width 51 height 26
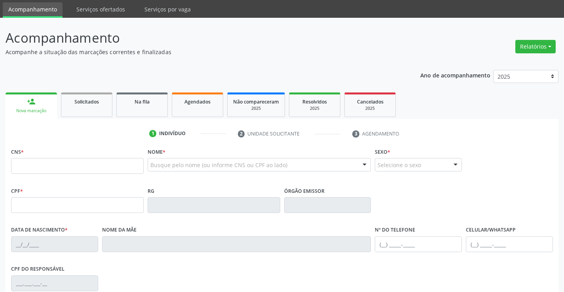
scroll to position [40, 0]
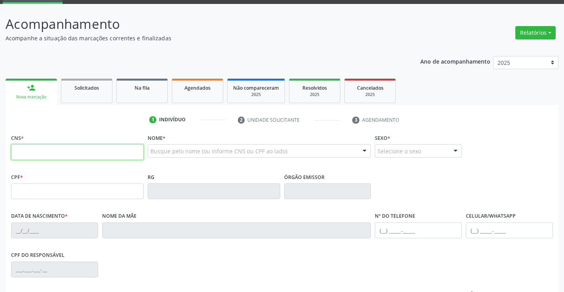
click at [36, 154] on input "text" at bounding box center [77, 152] width 132 height 16
type input "705 0090 2031 4756"
type input "0824378822"
type input "03/03/1979"
type input "(74) 9119-1116"
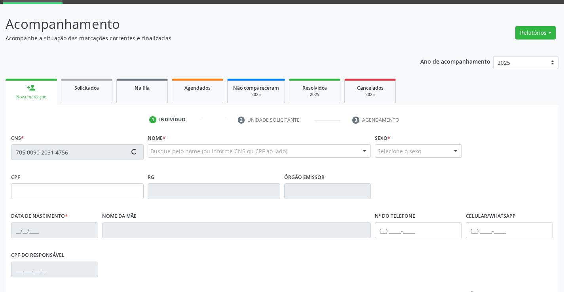
type input "(74) 9119-1116"
type input "000.598.835-70"
type input "S/N"
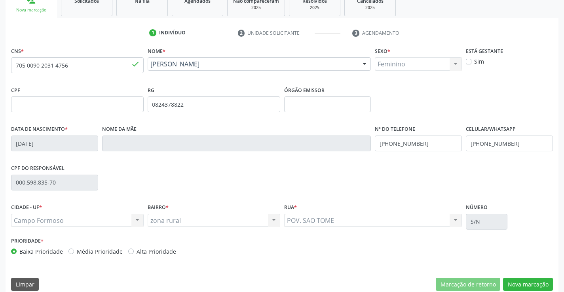
scroll to position [136, 0]
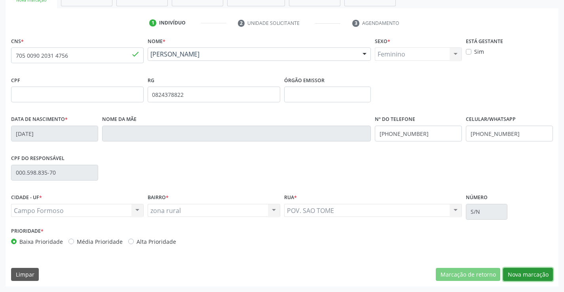
click at [514, 275] on button "Nova marcação" at bounding box center [528, 274] width 50 height 13
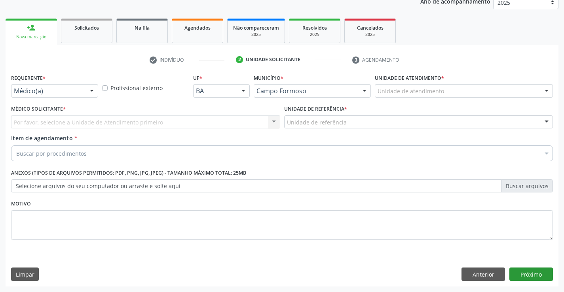
scroll to position [100, 0]
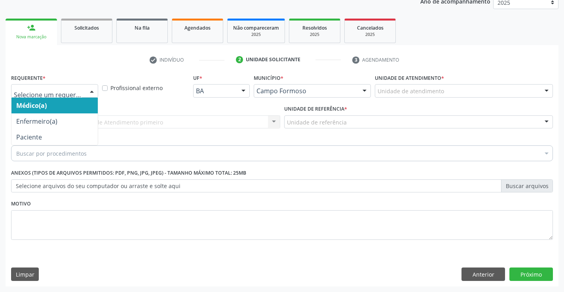
drag, startPoint x: 92, startPoint y: 91, endPoint x: 66, endPoint y: 121, distance: 39.6
click at [91, 93] on div at bounding box center [92, 91] width 12 height 13
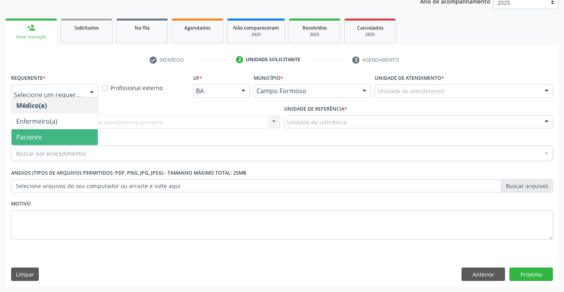
click at [59, 137] on span "Paciente" at bounding box center [54, 137] width 86 height 16
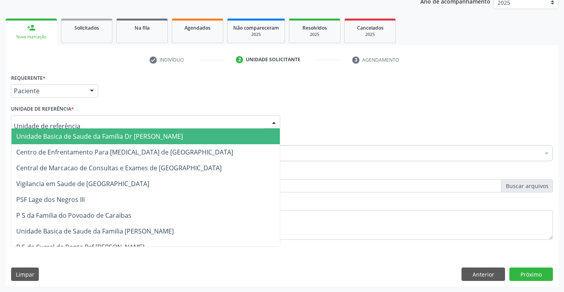
click at [76, 122] on div at bounding box center [145, 121] width 269 height 13
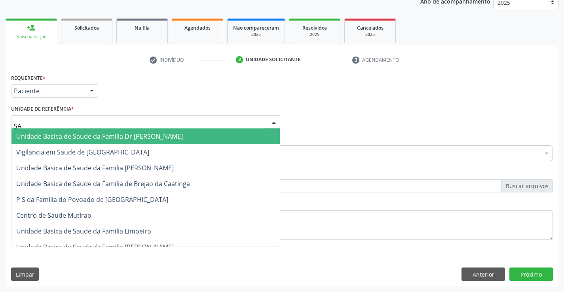
type input "SAO"
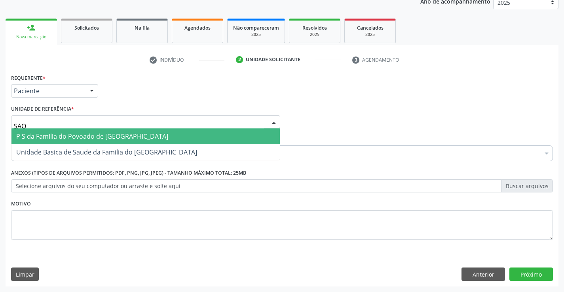
click at [84, 136] on span "P S da Familia do Povoado de [GEOGRAPHIC_DATA]" at bounding box center [92, 136] width 152 height 9
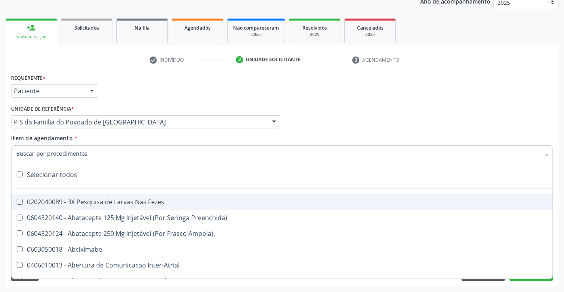
click at [87, 153] on div at bounding box center [281, 154] width 541 height 16
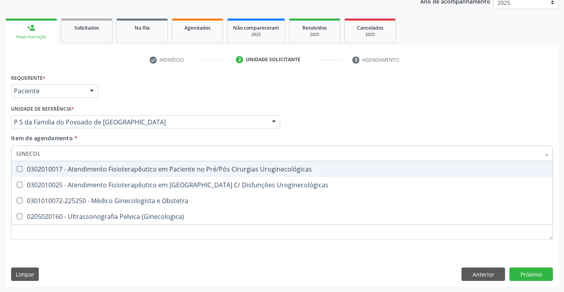
type input "GINECOLO"
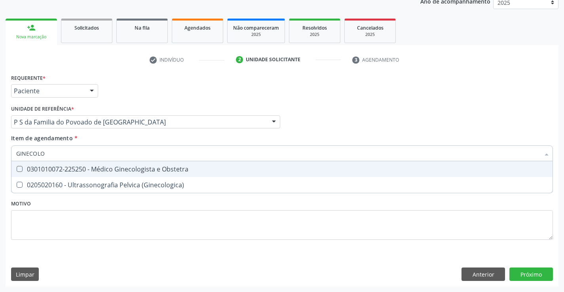
click at [92, 169] on div "0301010072-225250 - Médico Ginecologista e Obstetra" at bounding box center [281, 169] width 531 height 6
checkbox Obstetra "true"
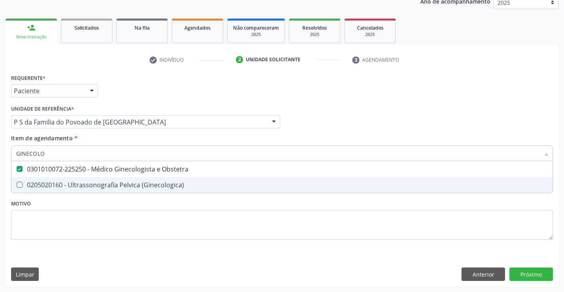
click at [65, 204] on div "Requerente * Paciente Médico(a) Enfermeiro(a) Paciente Nenhum resultado encontr…" at bounding box center [281, 161] width 541 height 179
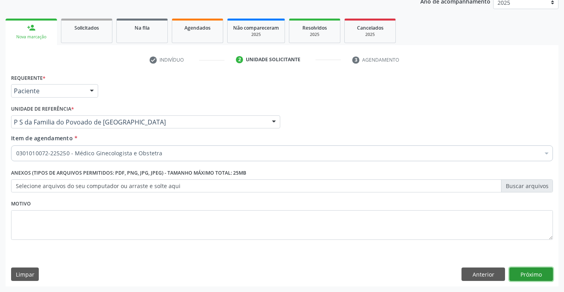
click at [531, 272] on button "Próximo" at bounding box center [530, 274] width 43 height 13
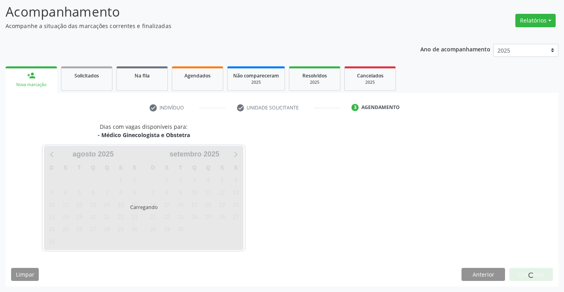
scroll to position [52, 0]
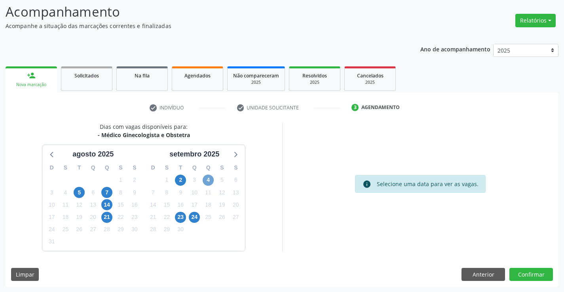
click at [208, 182] on span "4" at bounding box center [207, 180] width 11 height 11
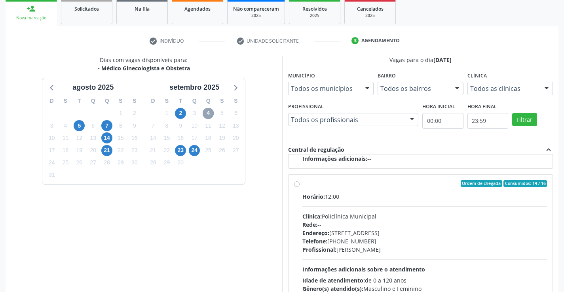
scroll to position [131, 0]
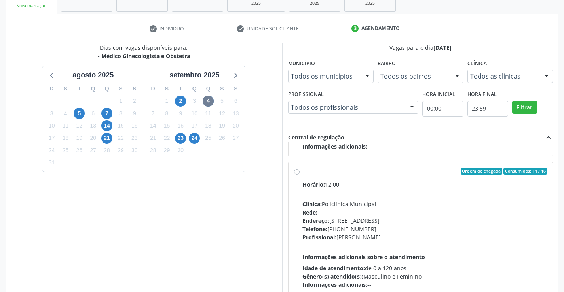
click at [302, 172] on label "Ordem de chegada Consumidos: 14 / 16 Horário: 12:00 Clínica: Policlínica Munici…" at bounding box center [424, 228] width 245 height 121
click at [296, 172] on input "Ordem de chegada Consumidos: 14 / 16 Horário: 12:00 Clínica: Policlínica Munici…" at bounding box center [297, 171] width 6 height 7
radio input "true"
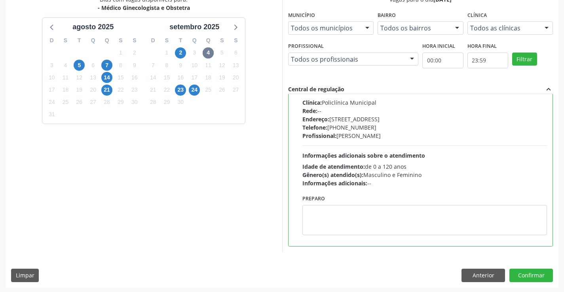
scroll to position [180, 0]
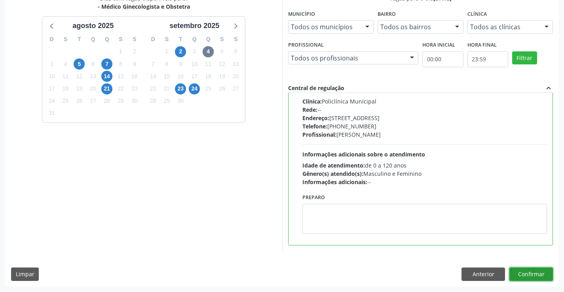
click at [527, 274] on button "Confirmar" at bounding box center [530, 274] width 43 height 13
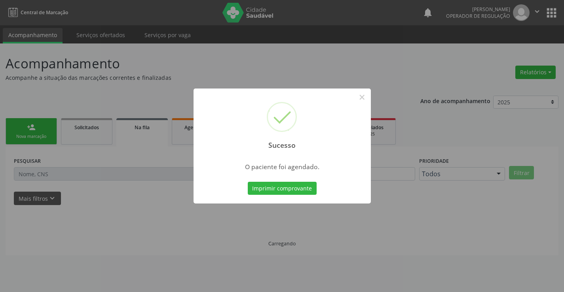
scroll to position [0, 0]
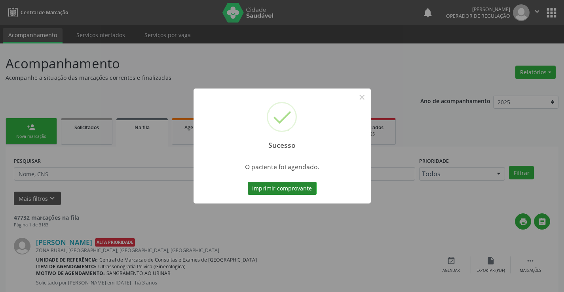
click at [300, 187] on button "Imprimir comprovante" at bounding box center [282, 188] width 69 height 13
